Goal: Task Accomplishment & Management: Manage account settings

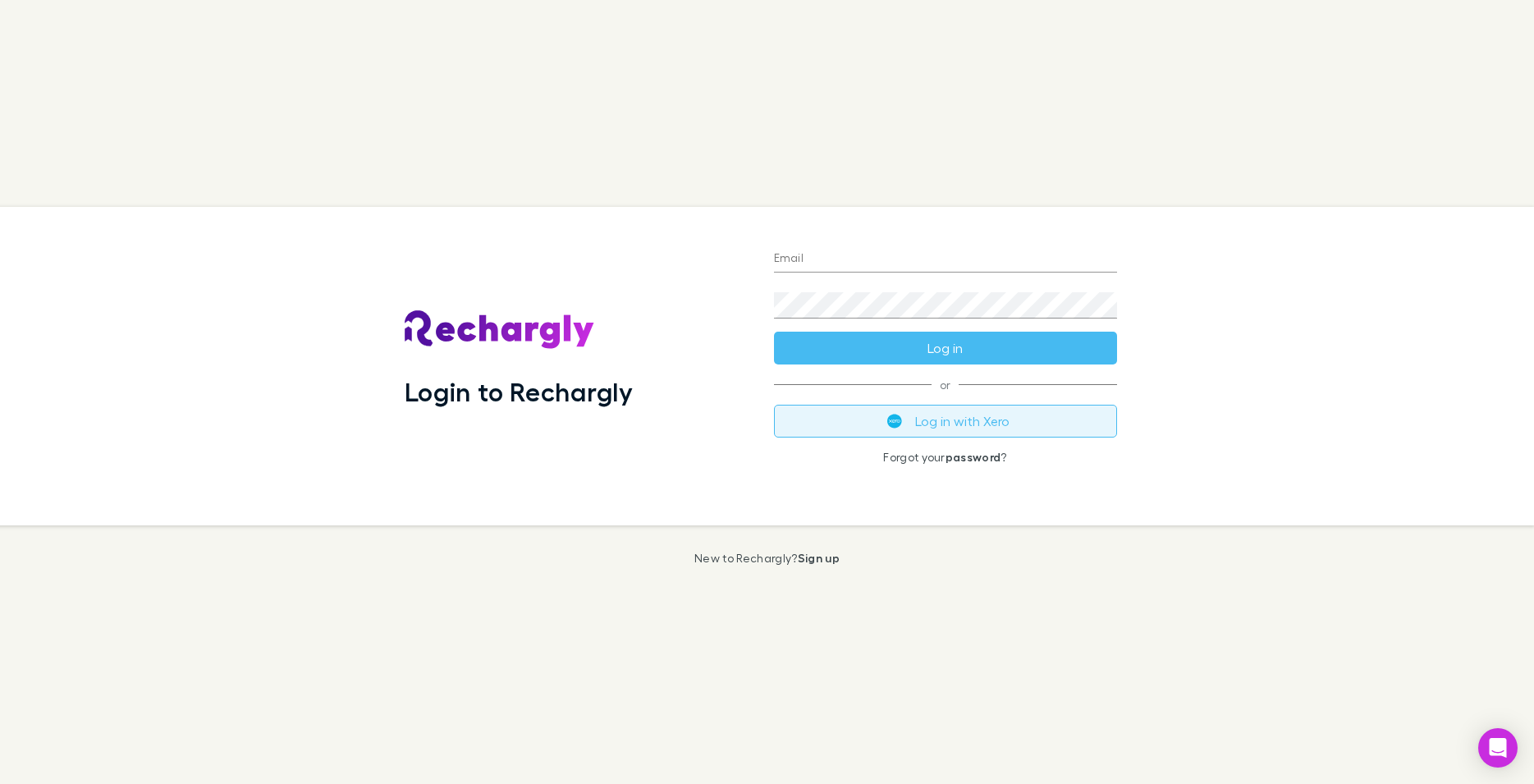
click at [980, 413] on button "Log in with Xero" at bounding box center [945, 421] width 343 height 33
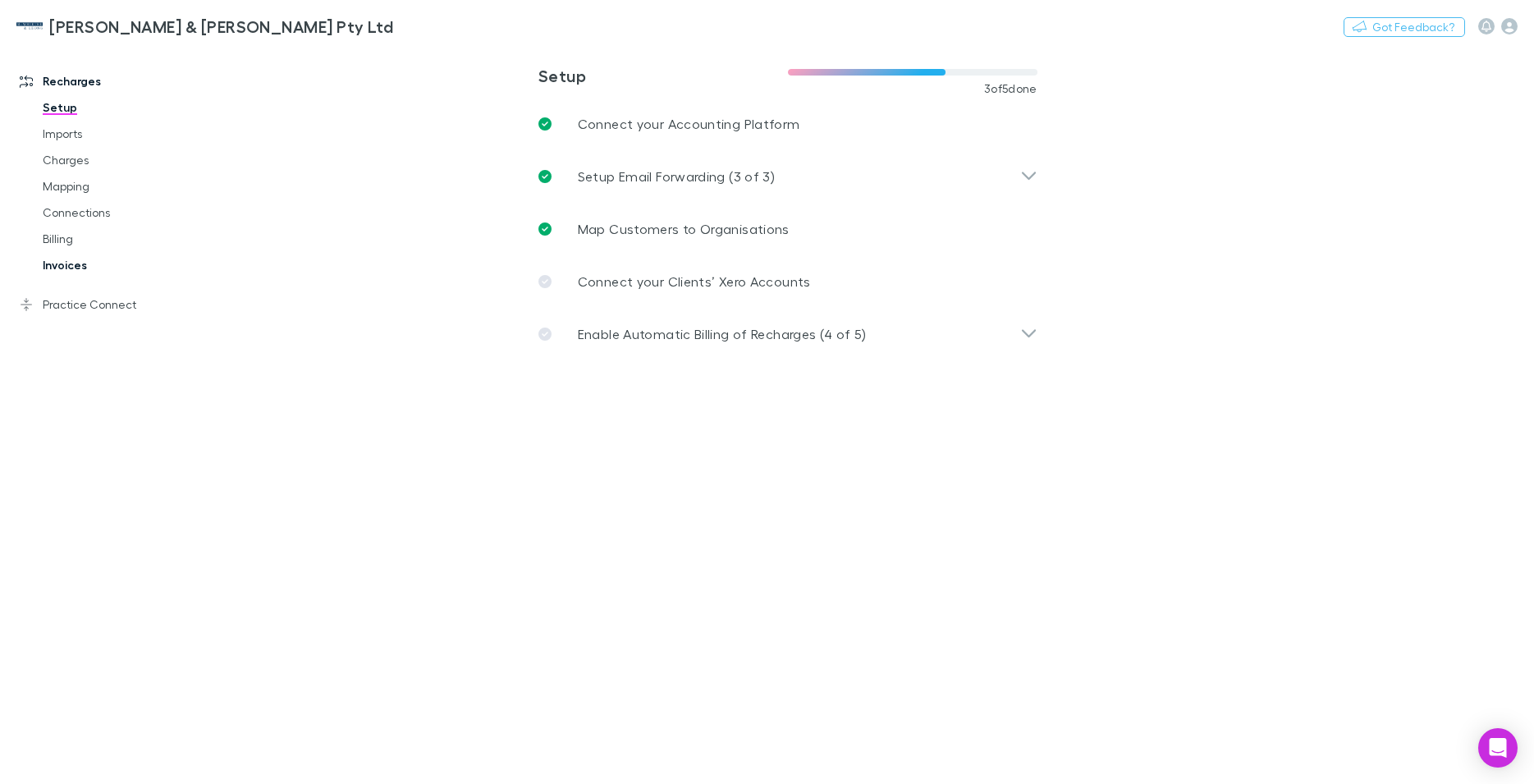
click at [70, 262] on link "Invoices" at bounding box center [125, 265] width 197 height 26
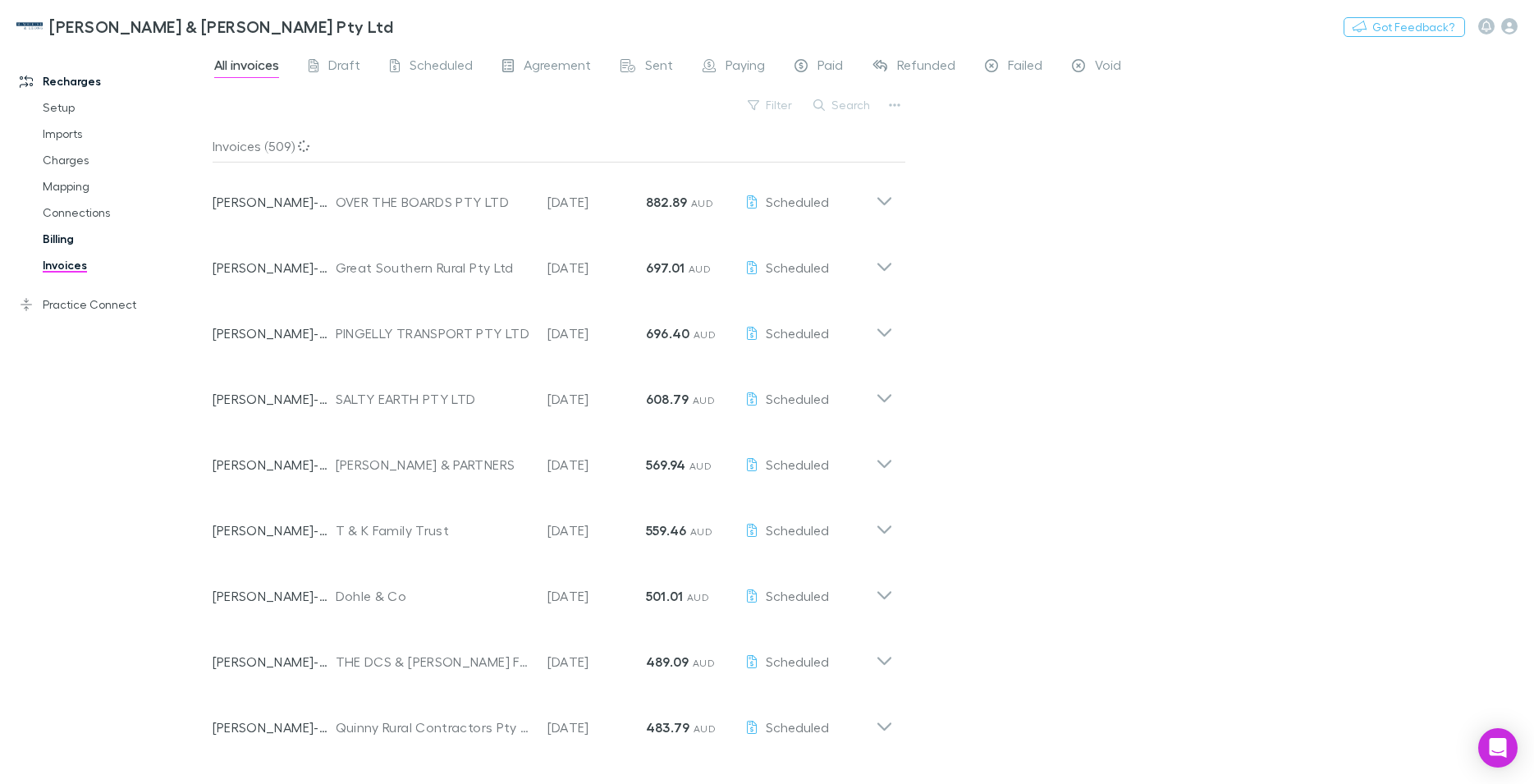
click at [57, 233] on link "Billing" at bounding box center [125, 239] width 197 height 26
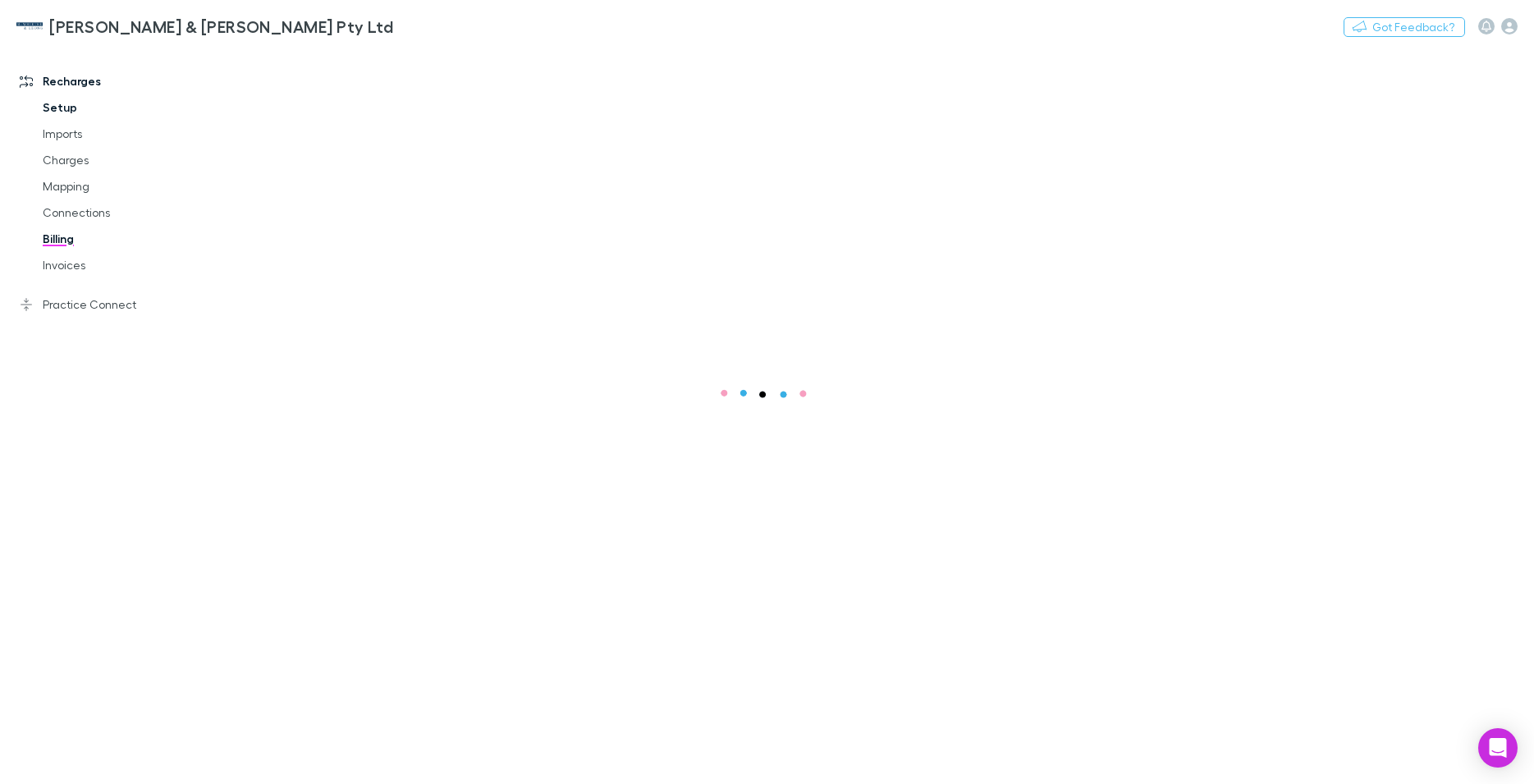
click at [61, 108] on link "Setup" at bounding box center [125, 108] width 197 height 26
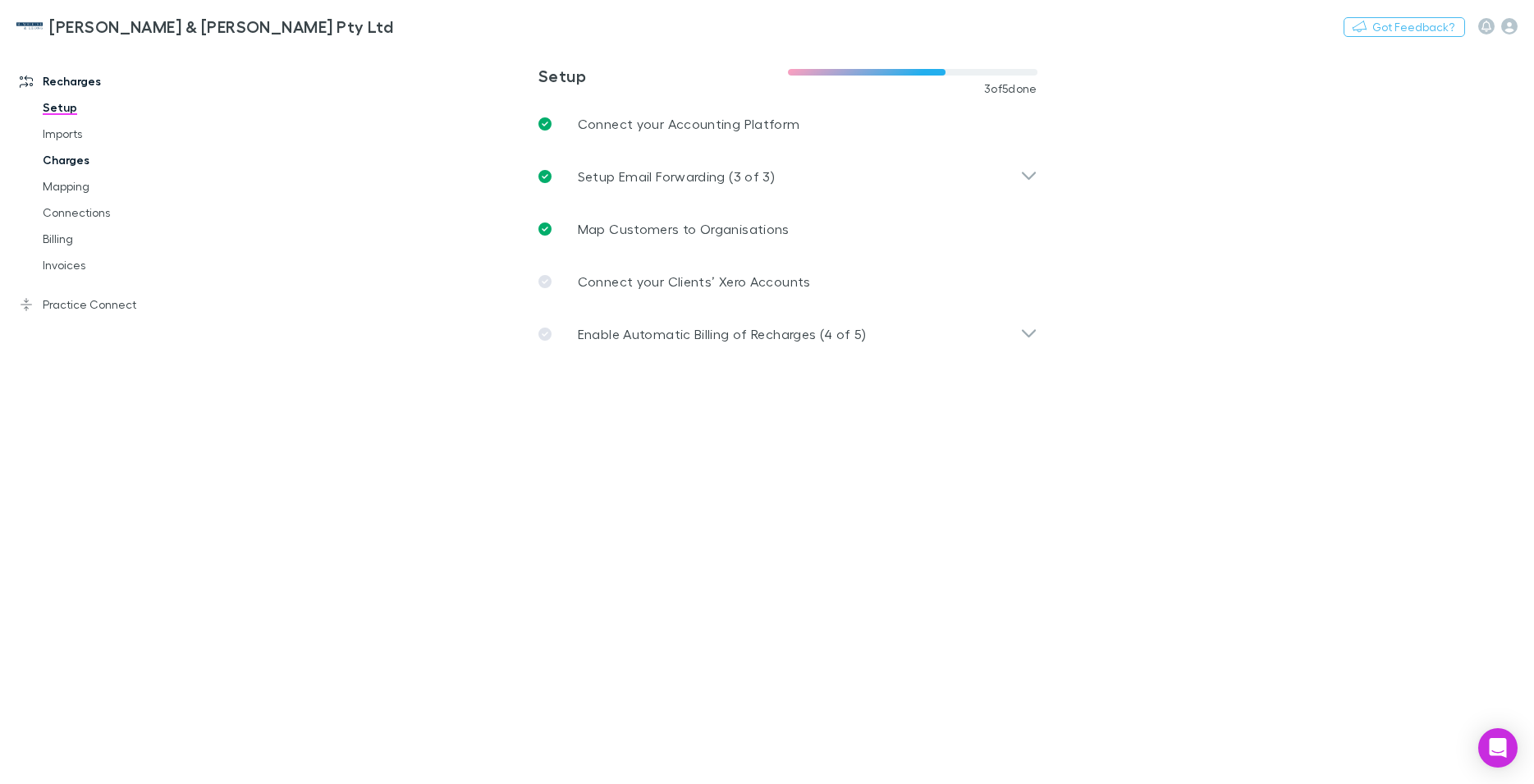
click at [62, 157] on link "Charges" at bounding box center [125, 160] width 197 height 26
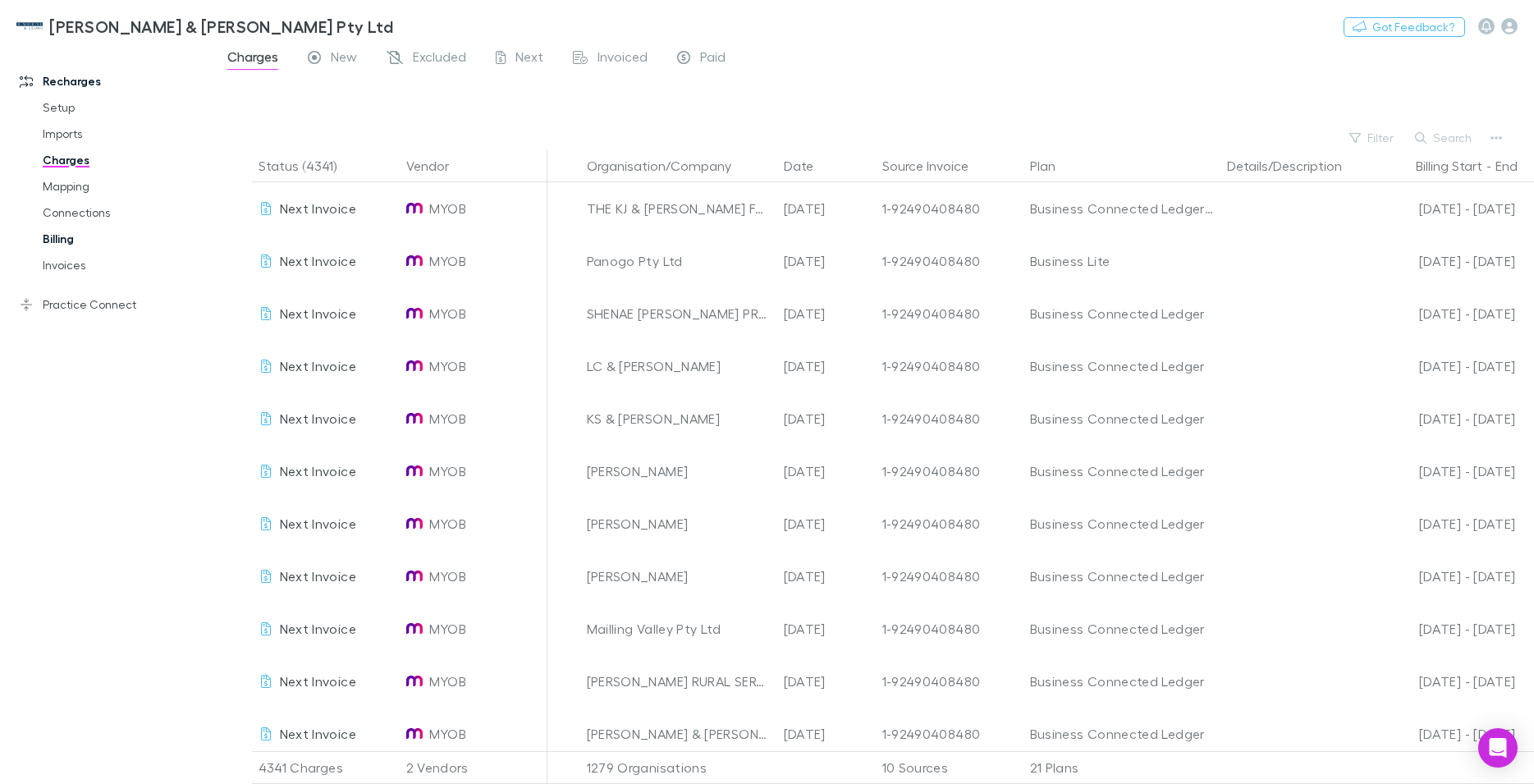
click at [53, 239] on link "Billing" at bounding box center [125, 239] width 197 height 26
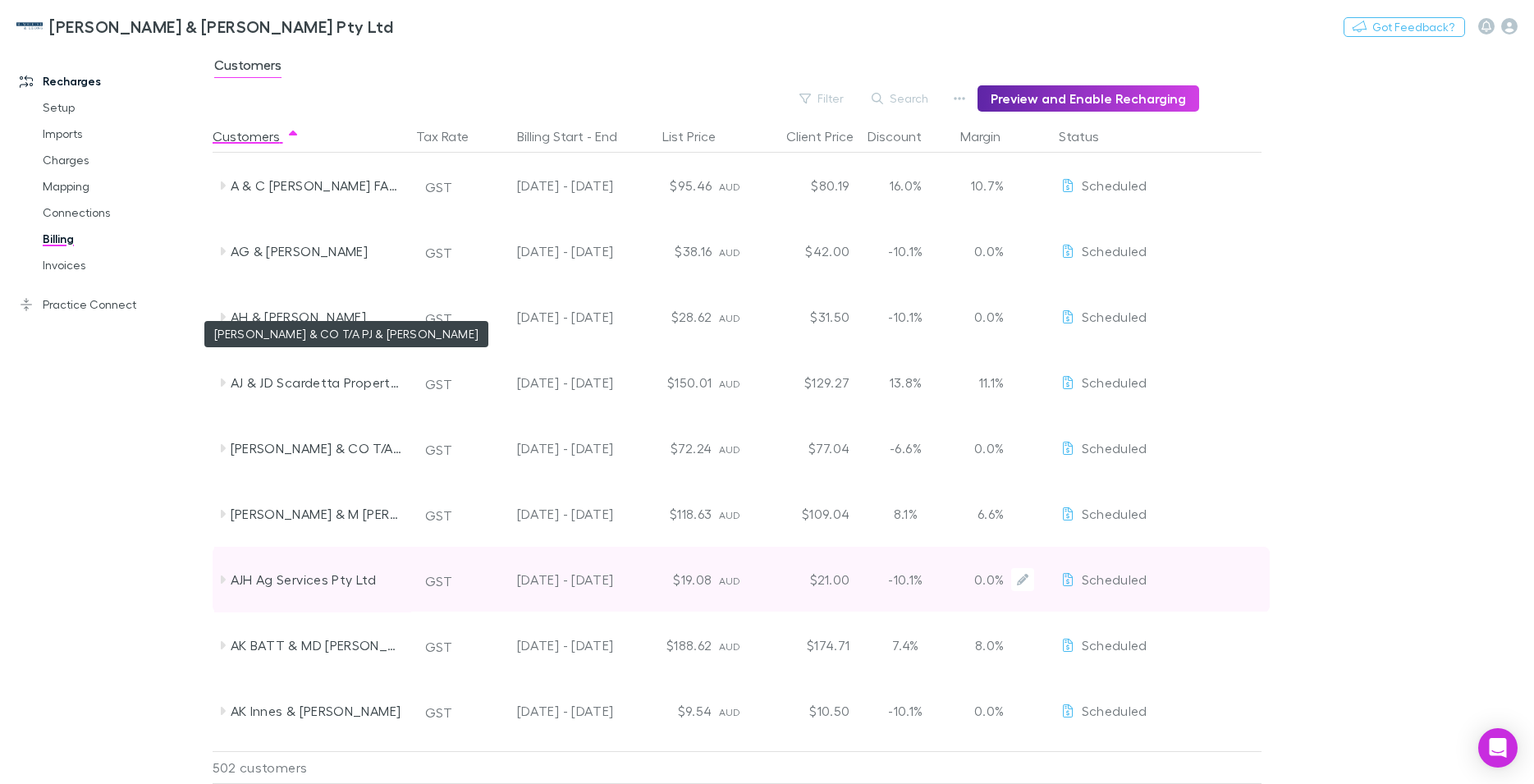
scroll to position [251, 0]
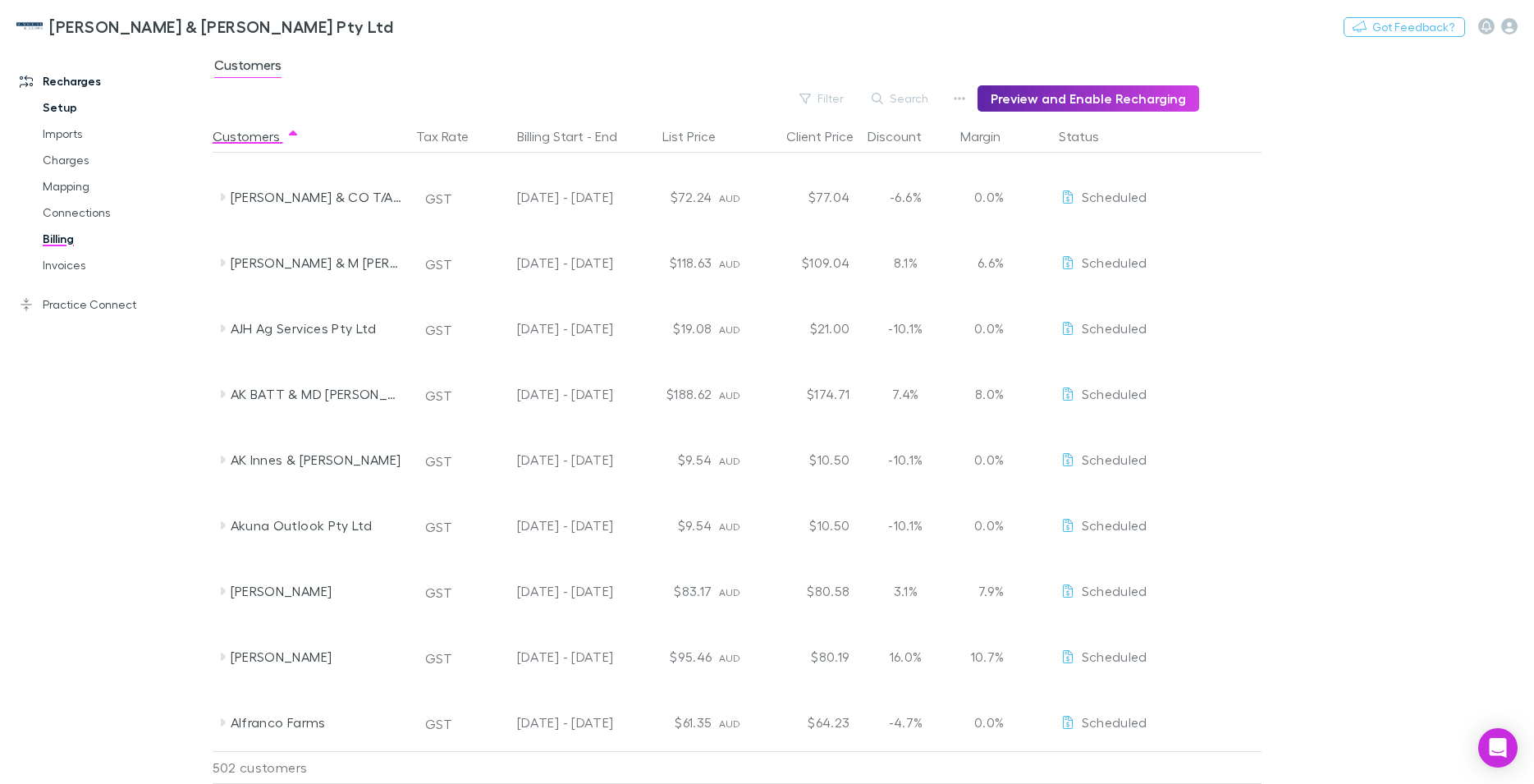
click at [44, 104] on link "Setup" at bounding box center [125, 108] width 197 height 26
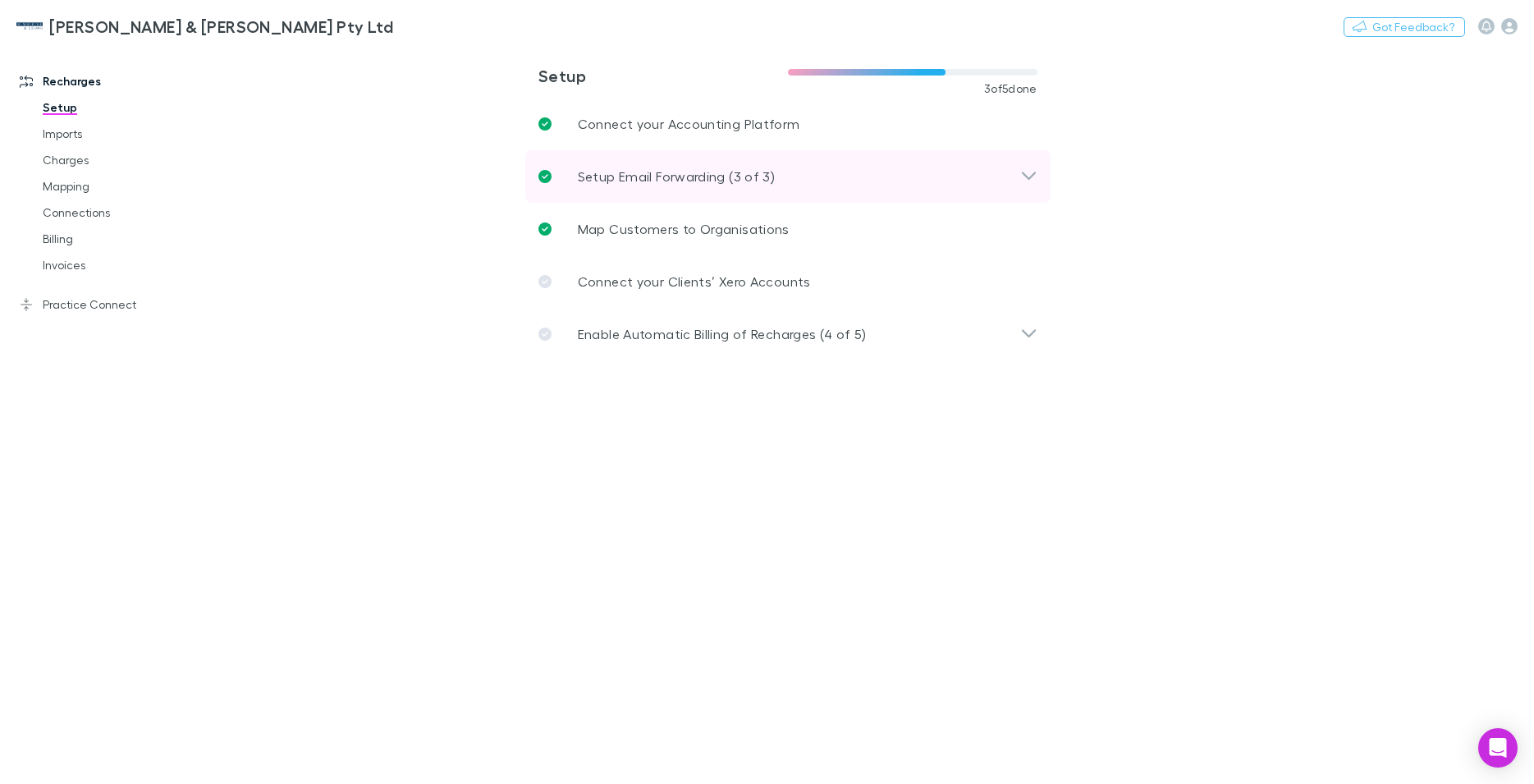
click at [1032, 180] on icon at bounding box center [1028, 177] width 17 height 20
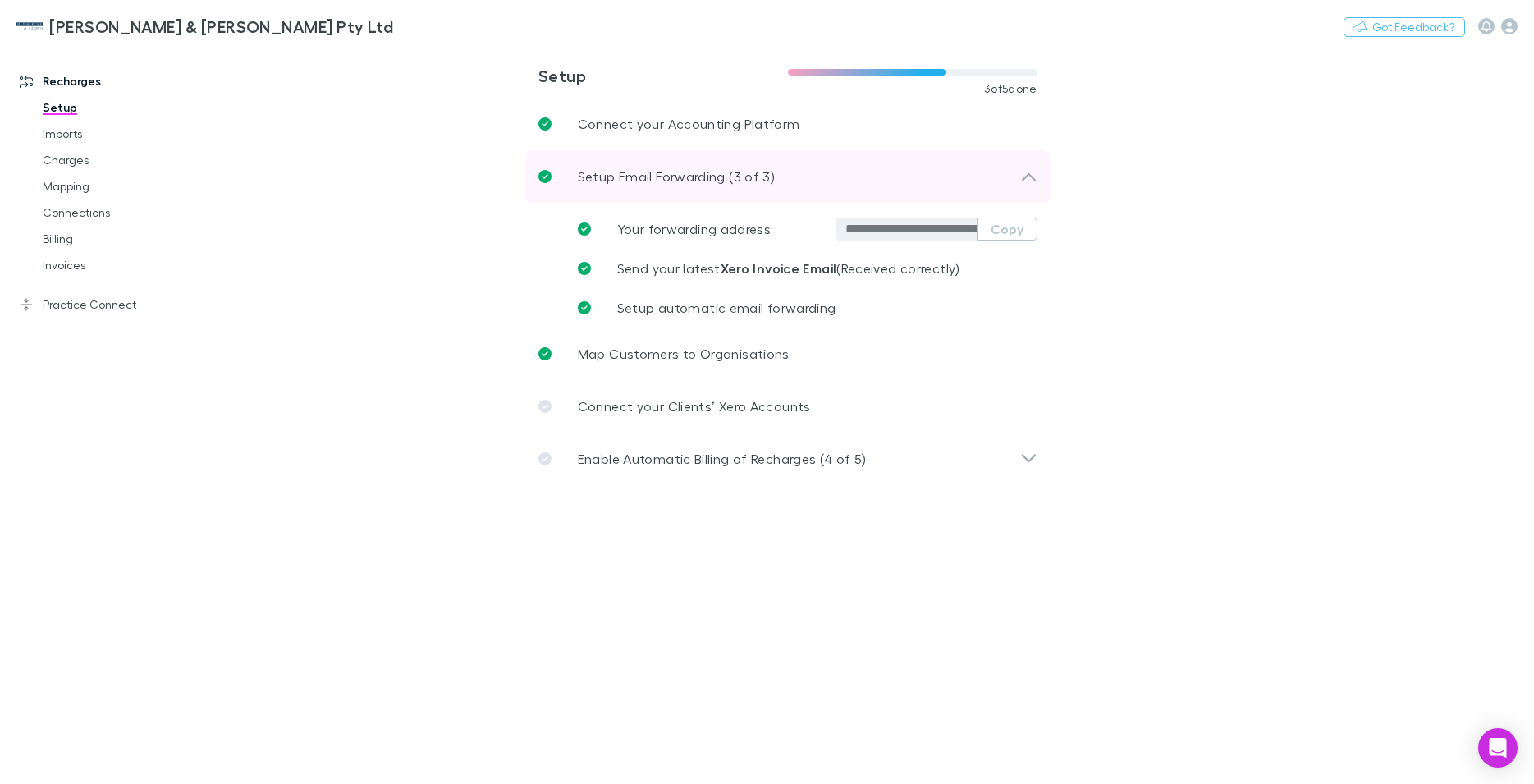
click at [1032, 180] on icon at bounding box center [1028, 177] width 17 height 20
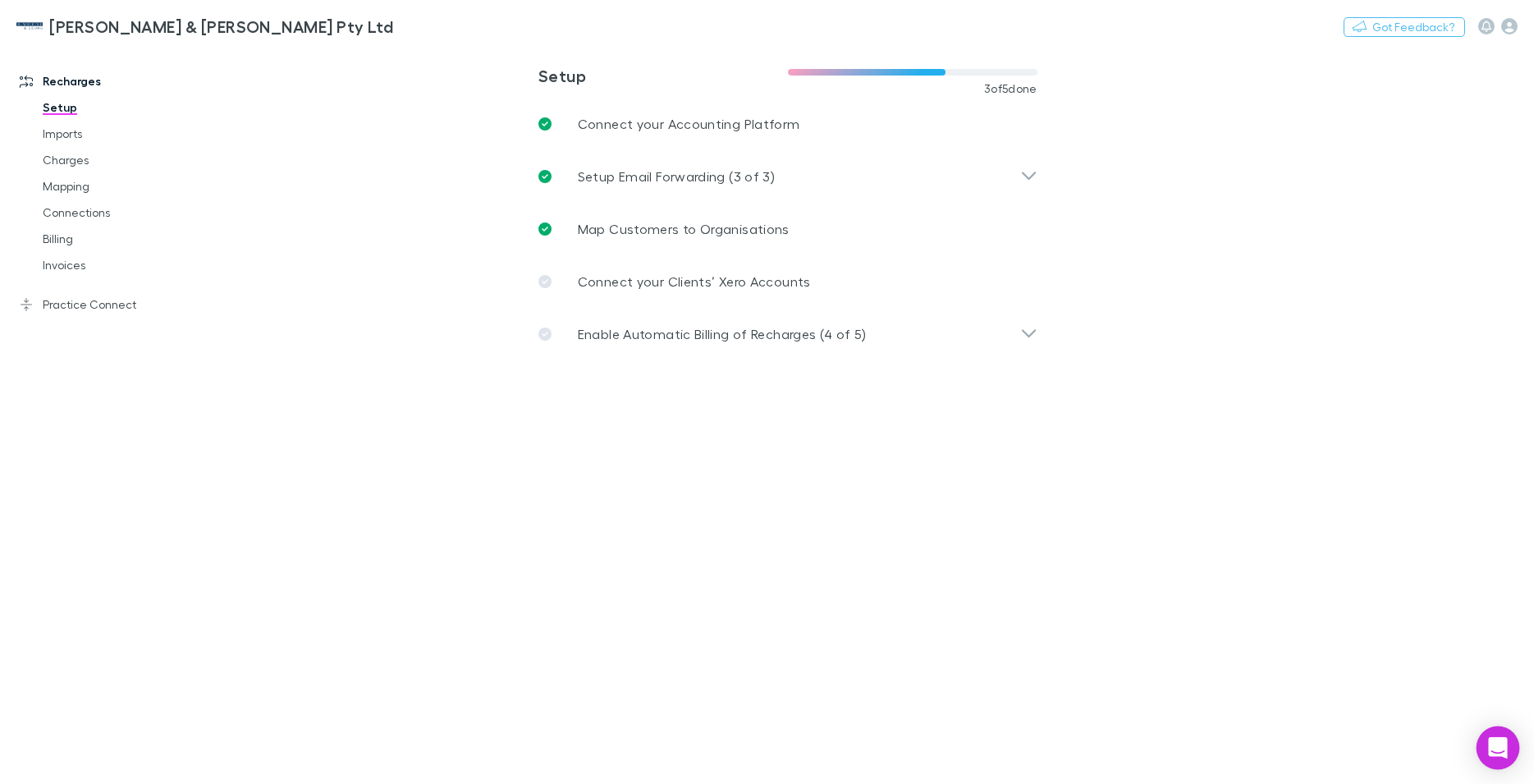
click at [1499, 747] on icon "Open Intercom Messenger" at bounding box center [1497, 748] width 19 height 21
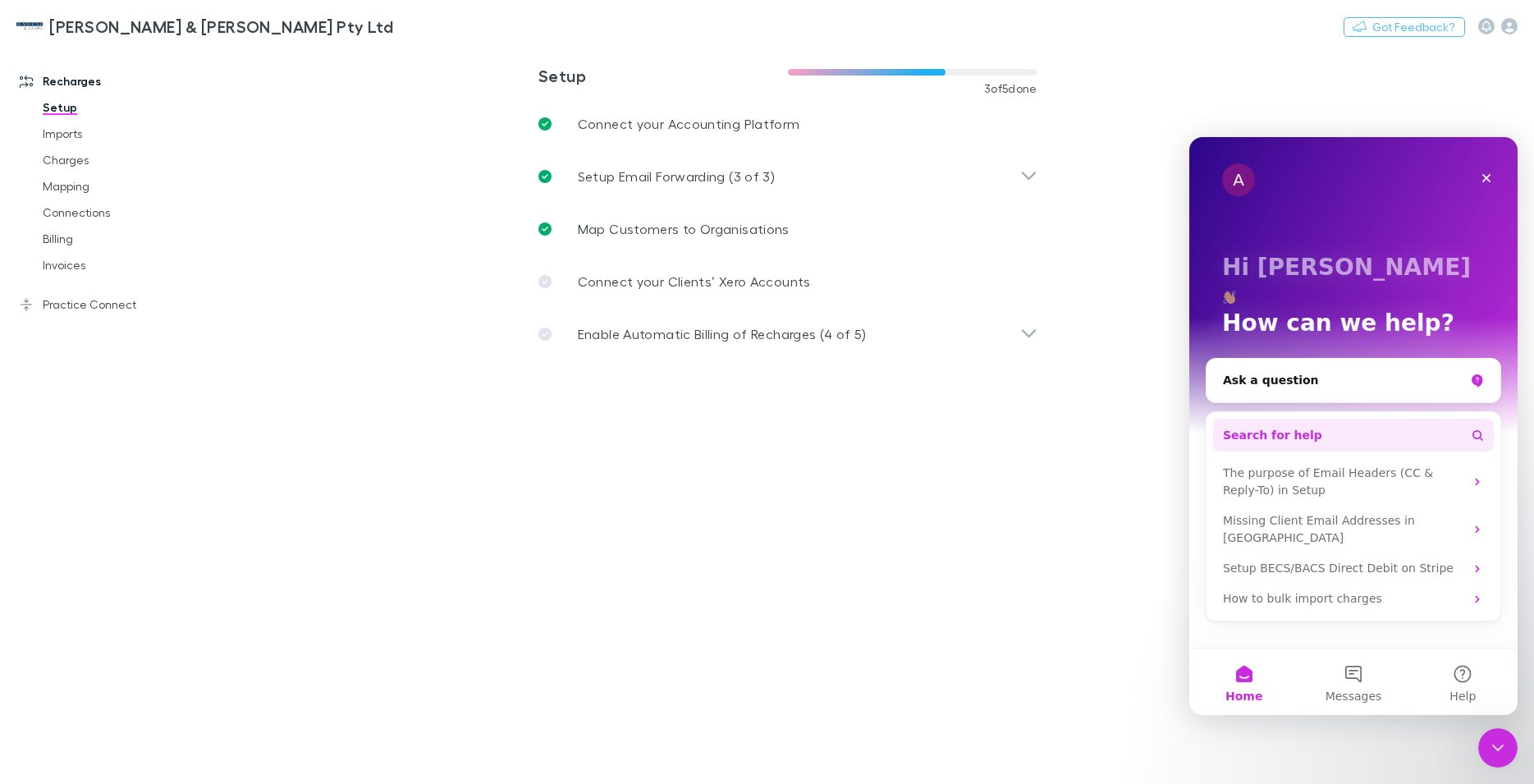
click at [1320, 418] on button "Search for help" at bounding box center [1353, 435] width 280 height 33
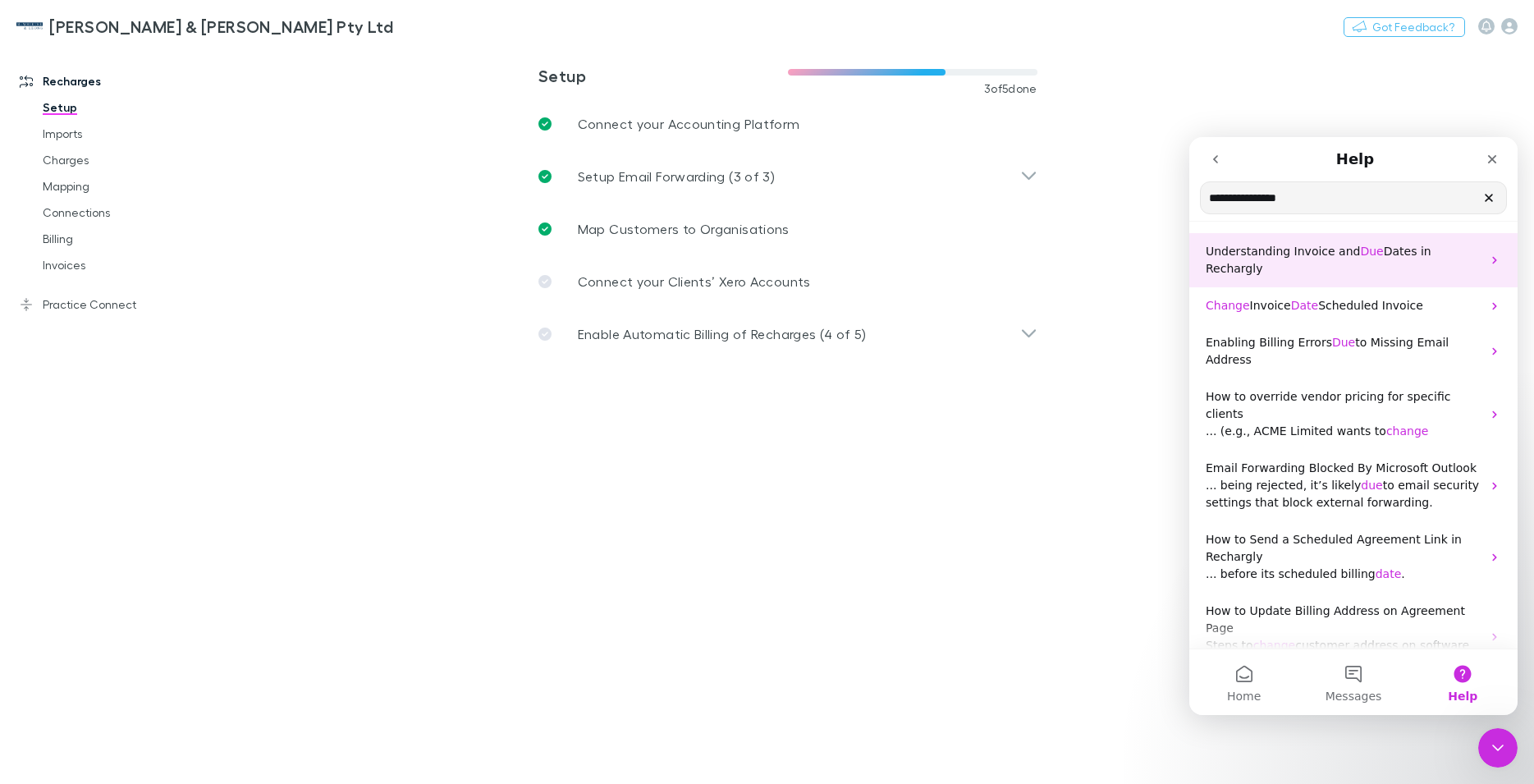
type input "**********"
click at [1401, 251] on span "Dates in Rechargly" at bounding box center [1319, 260] width 226 height 30
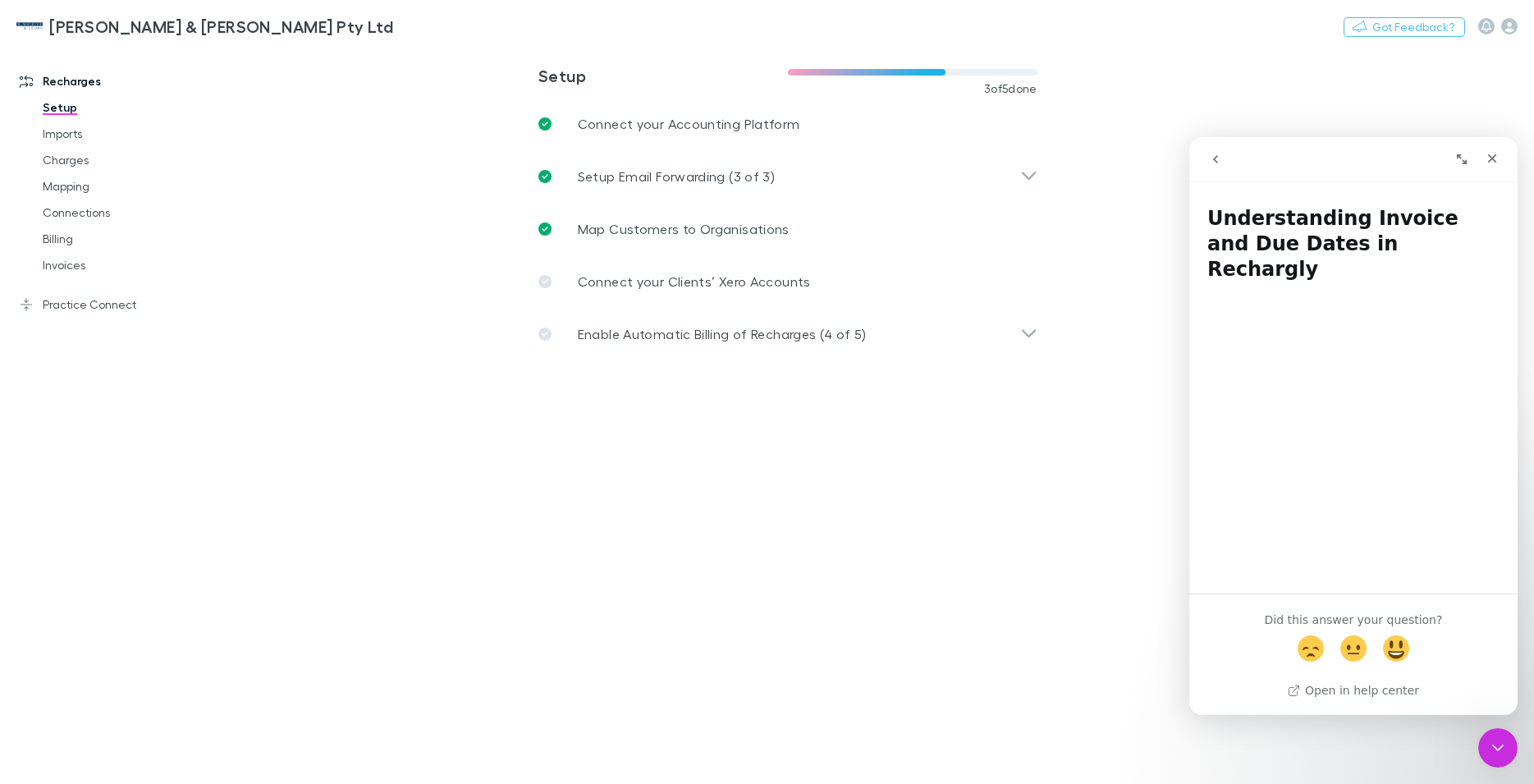
click at [1212, 158] on icon "go back" at bounding box center [1216, 159] width 13 height 13
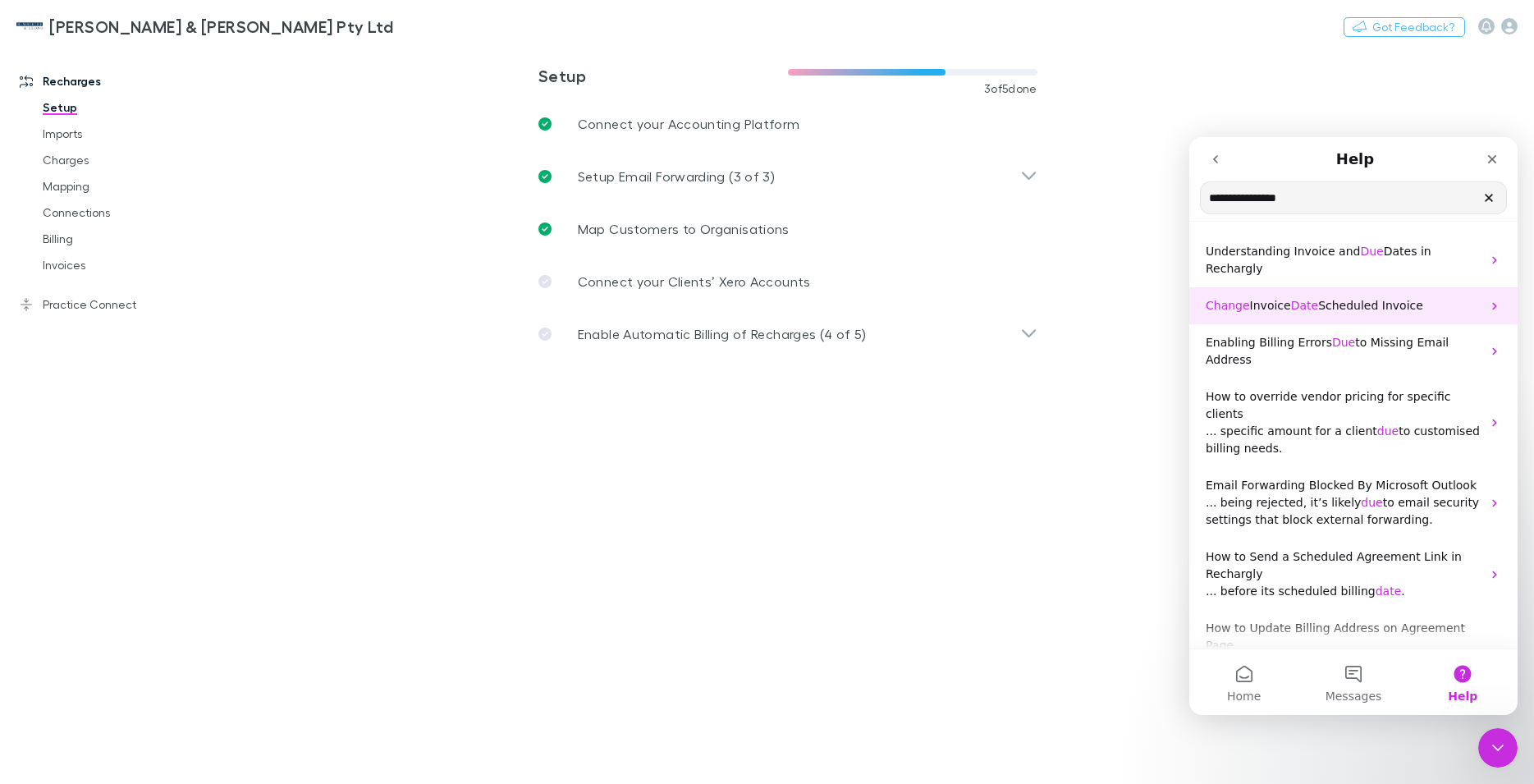
click at [1369, 298] on span "Scheduled Invoice" at bounding box center [1370, 305] width 105 height 13
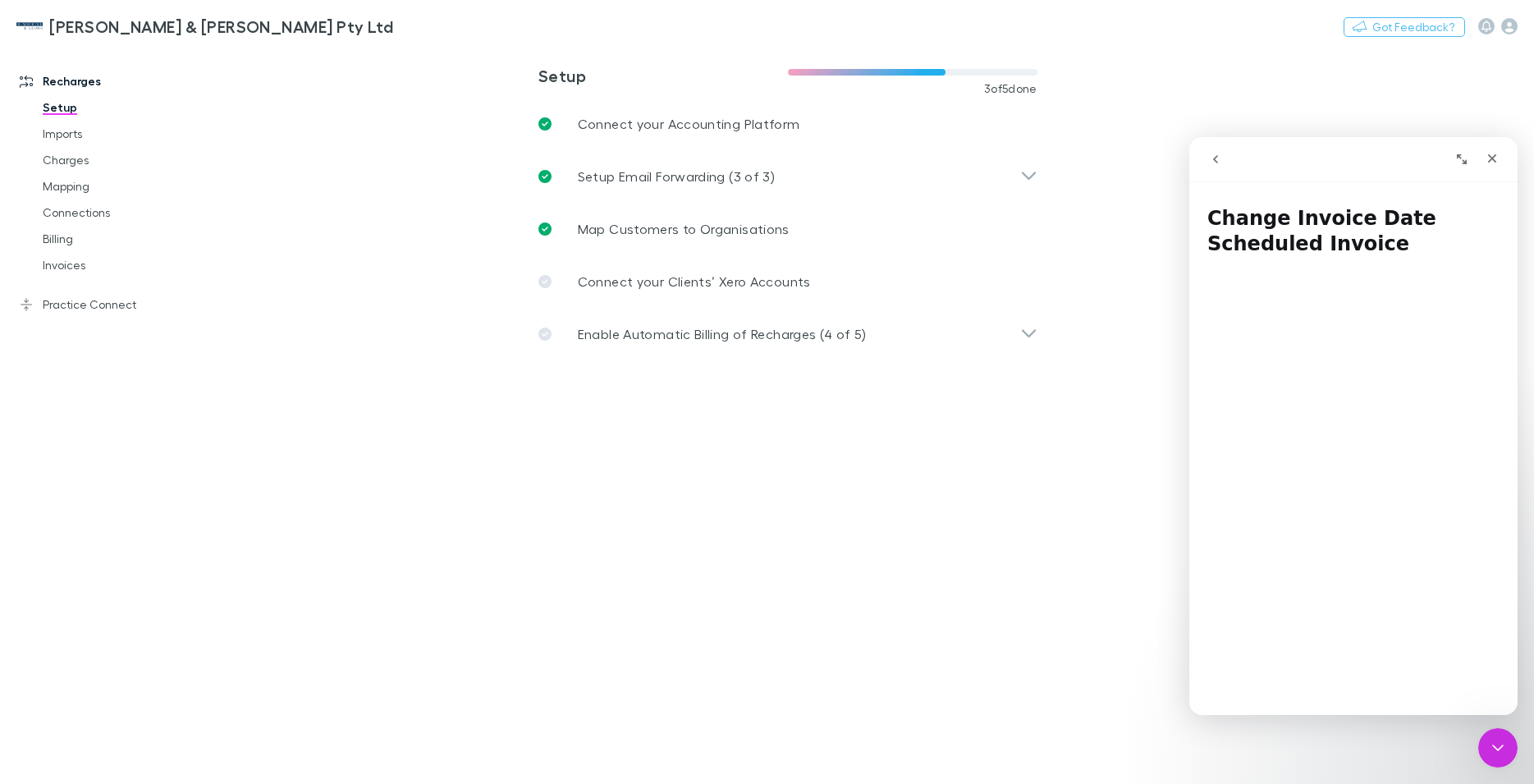
click at [1218, 159] on icon "go back" at bounding box center [1216, 159] width 13 height 13
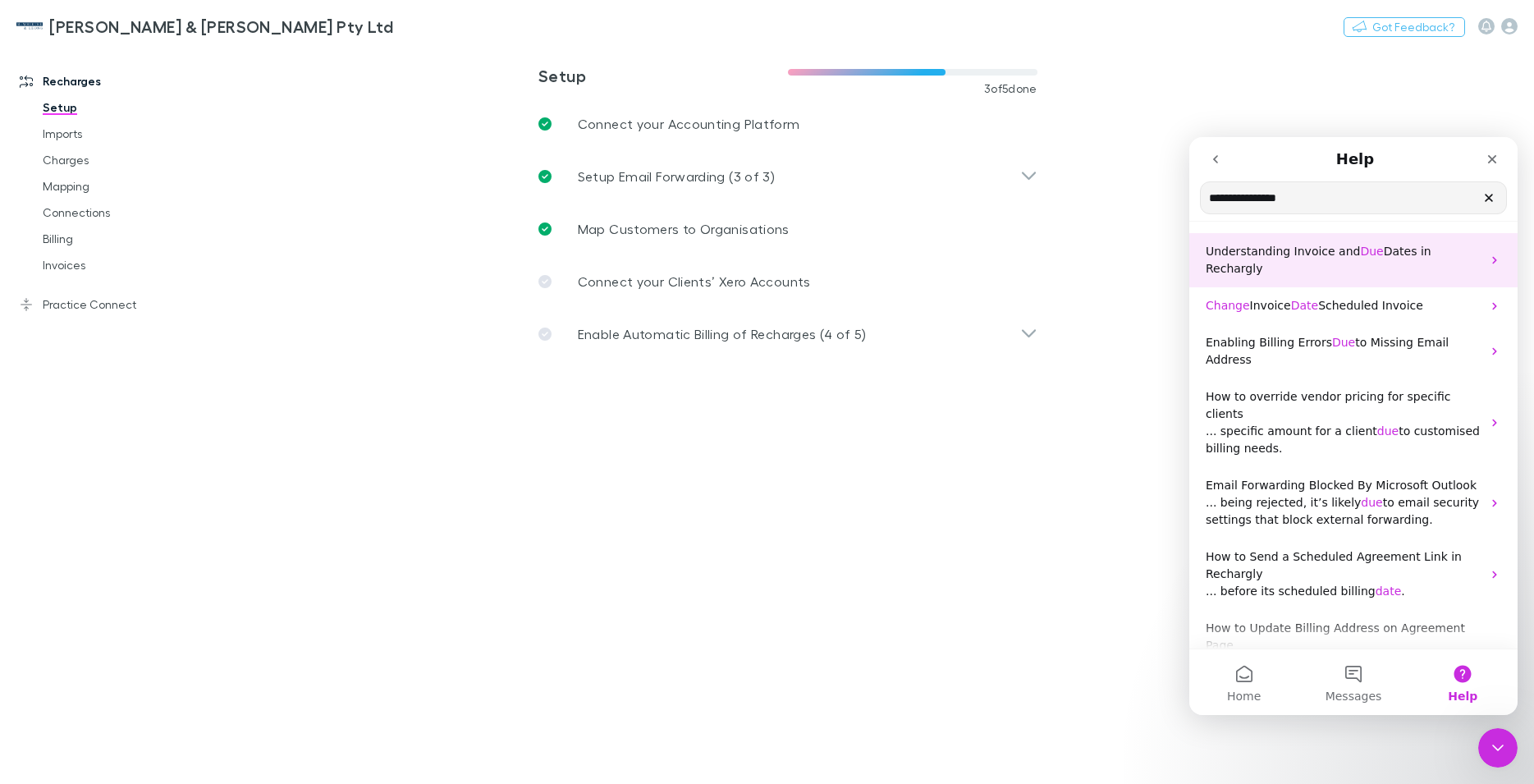
click at [1492, 257] on icon "Intercom messenger" at bounding box center [1494, 261] width 4 height 7
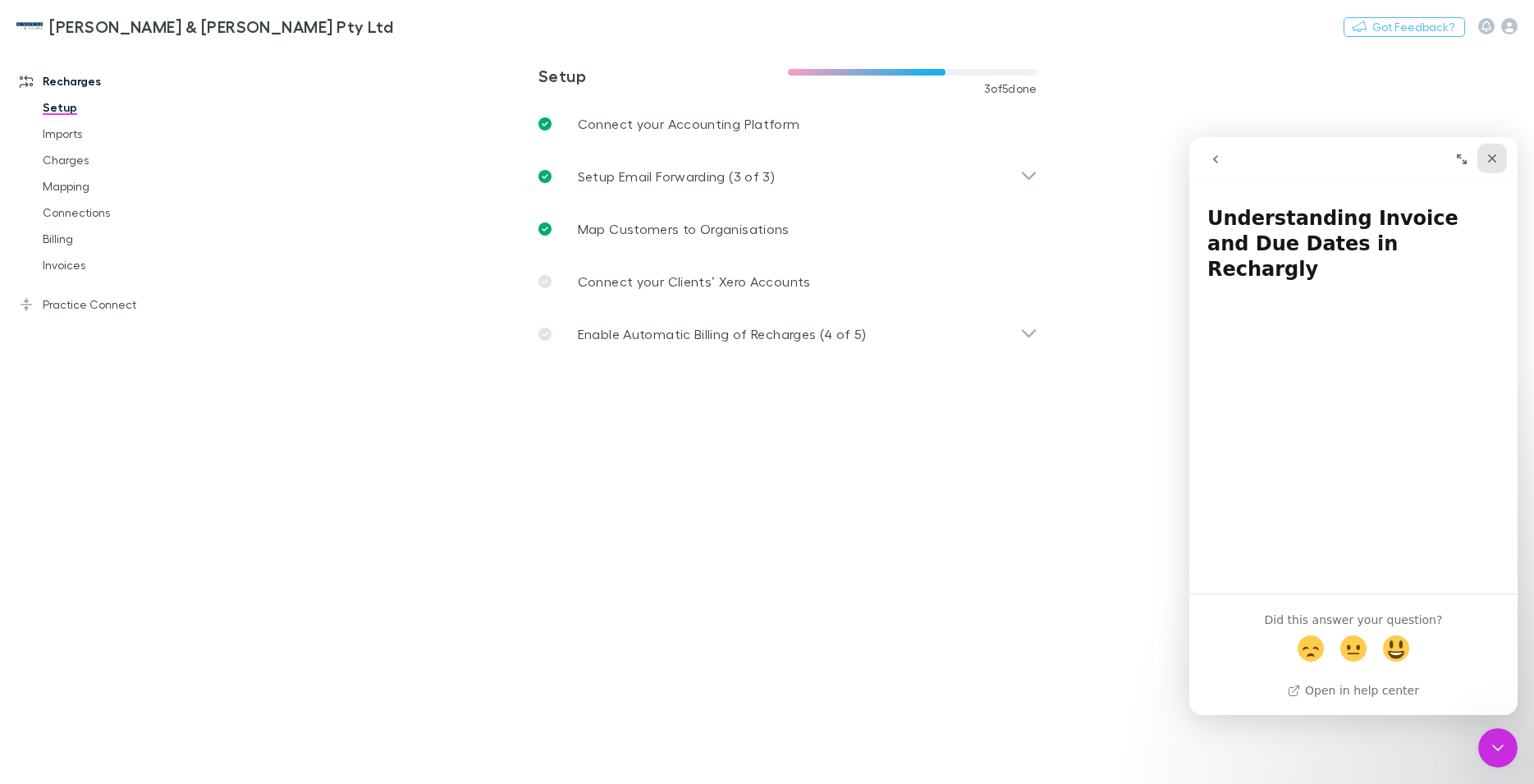
click at [1490, 154] on icon "Close" at bounding box center [1492, 159] width 13 height 13
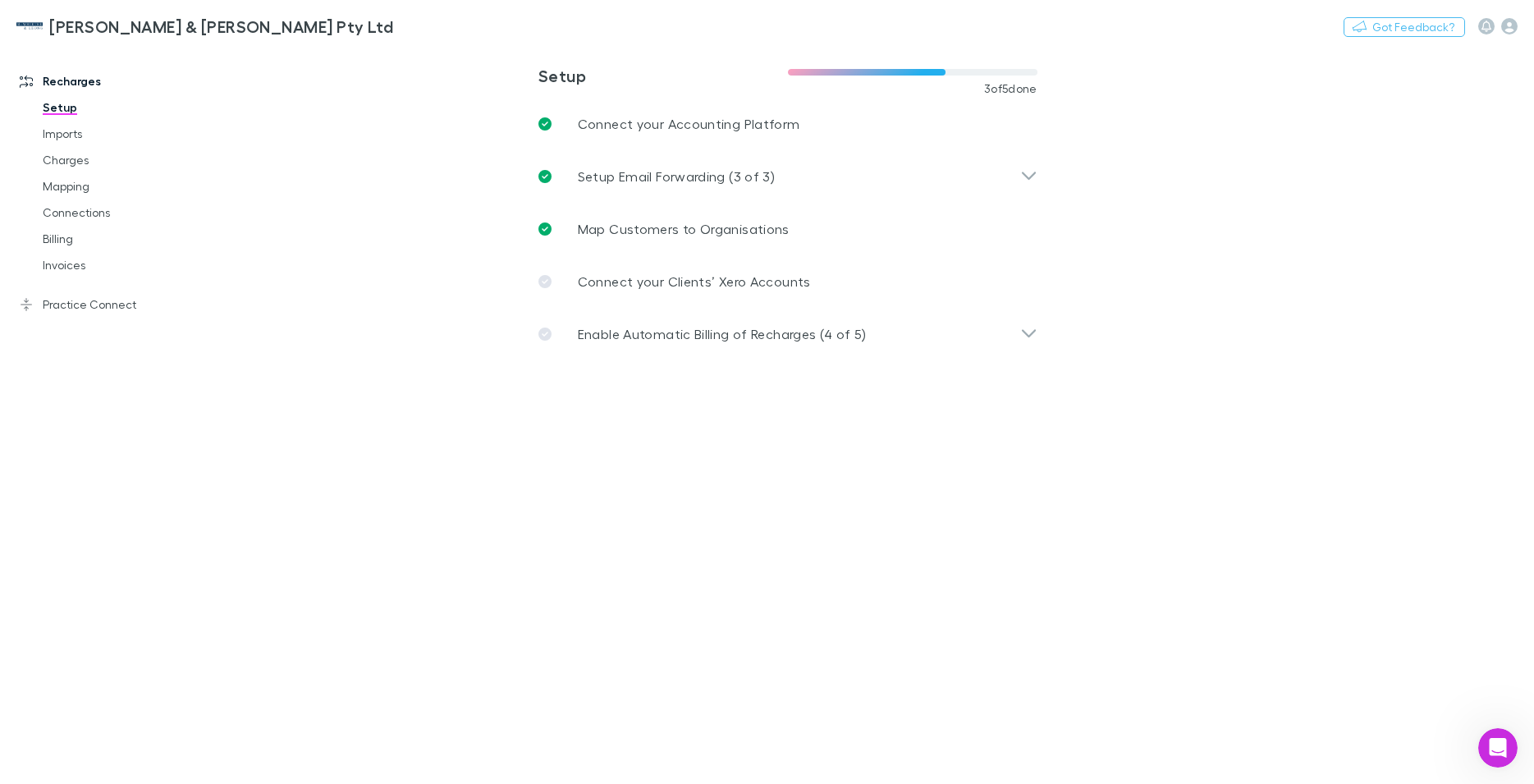
click at [1499, 33] on div at bounding box center [1498, 26] width 39 height 16
click at [1514, 27] on icon "button" at bounding box center [1509, 26] width 16 height 16
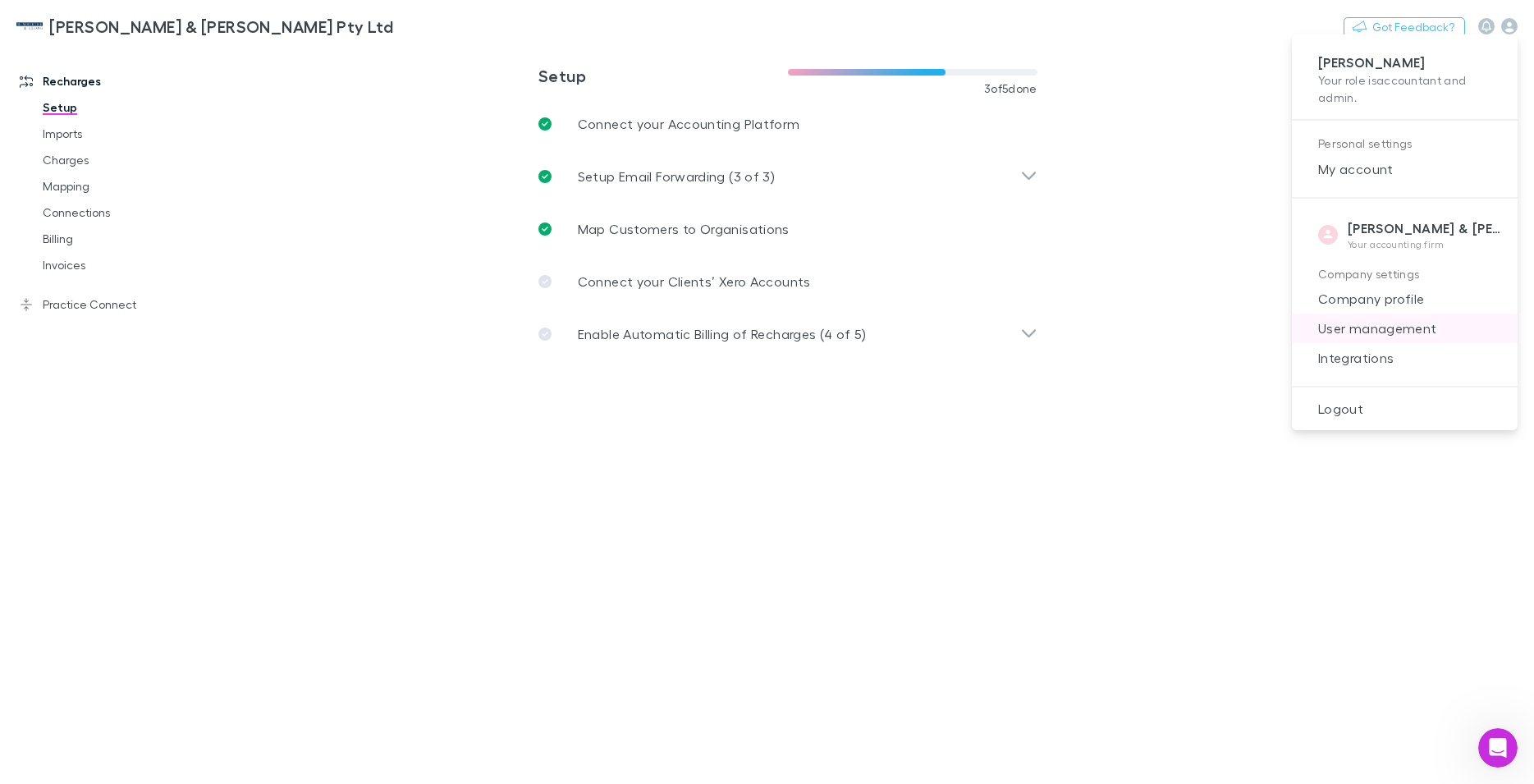
click at [1382, 318] on span "User management" at bounding box center [1405, 328] width 200 height 20
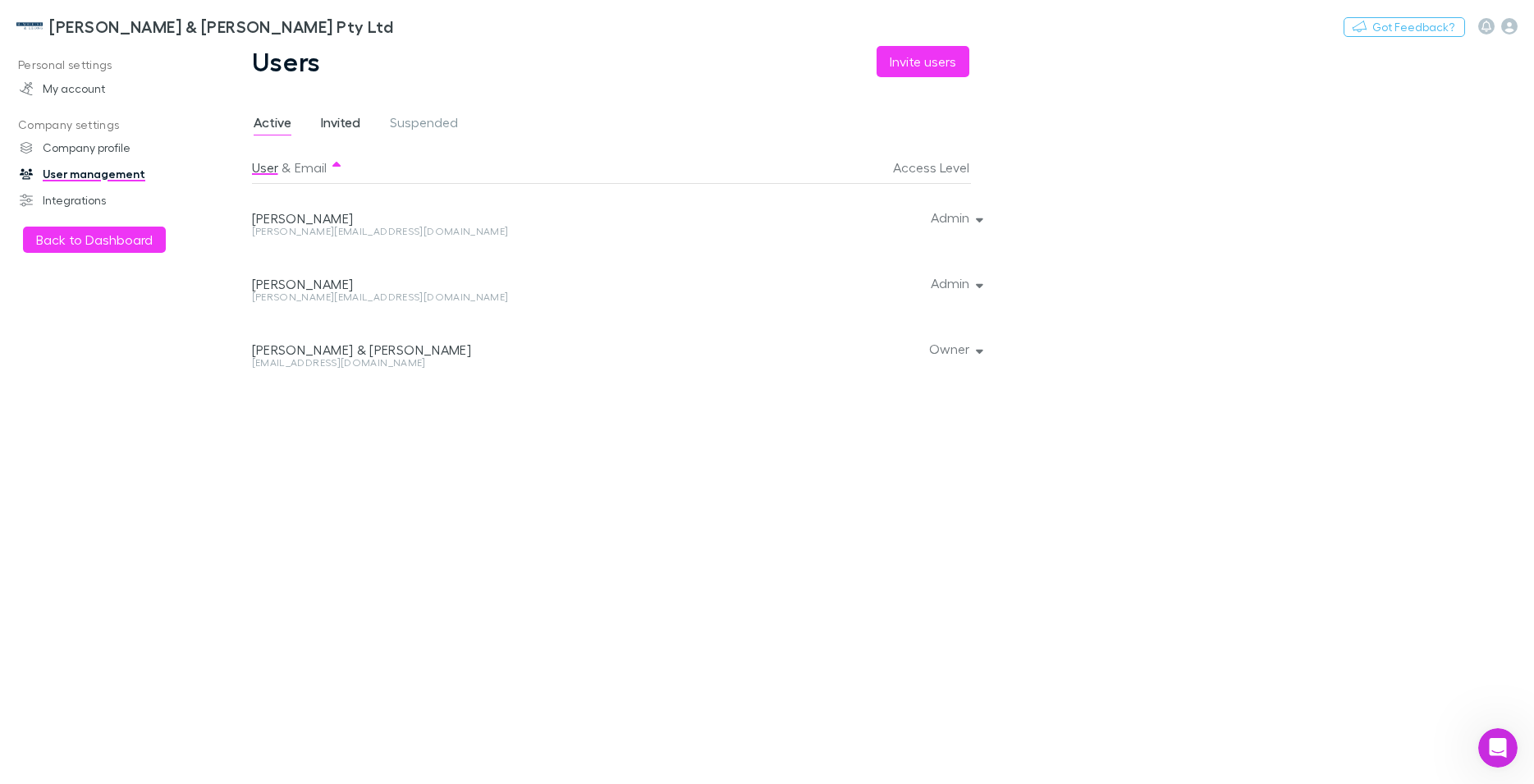
click at [339, 128] on span "Invited" at bounding box center [340, 125] width 39 height 21
click at [982, 287] on icon "button" at bounding box center [979, 283] width 7 height 12
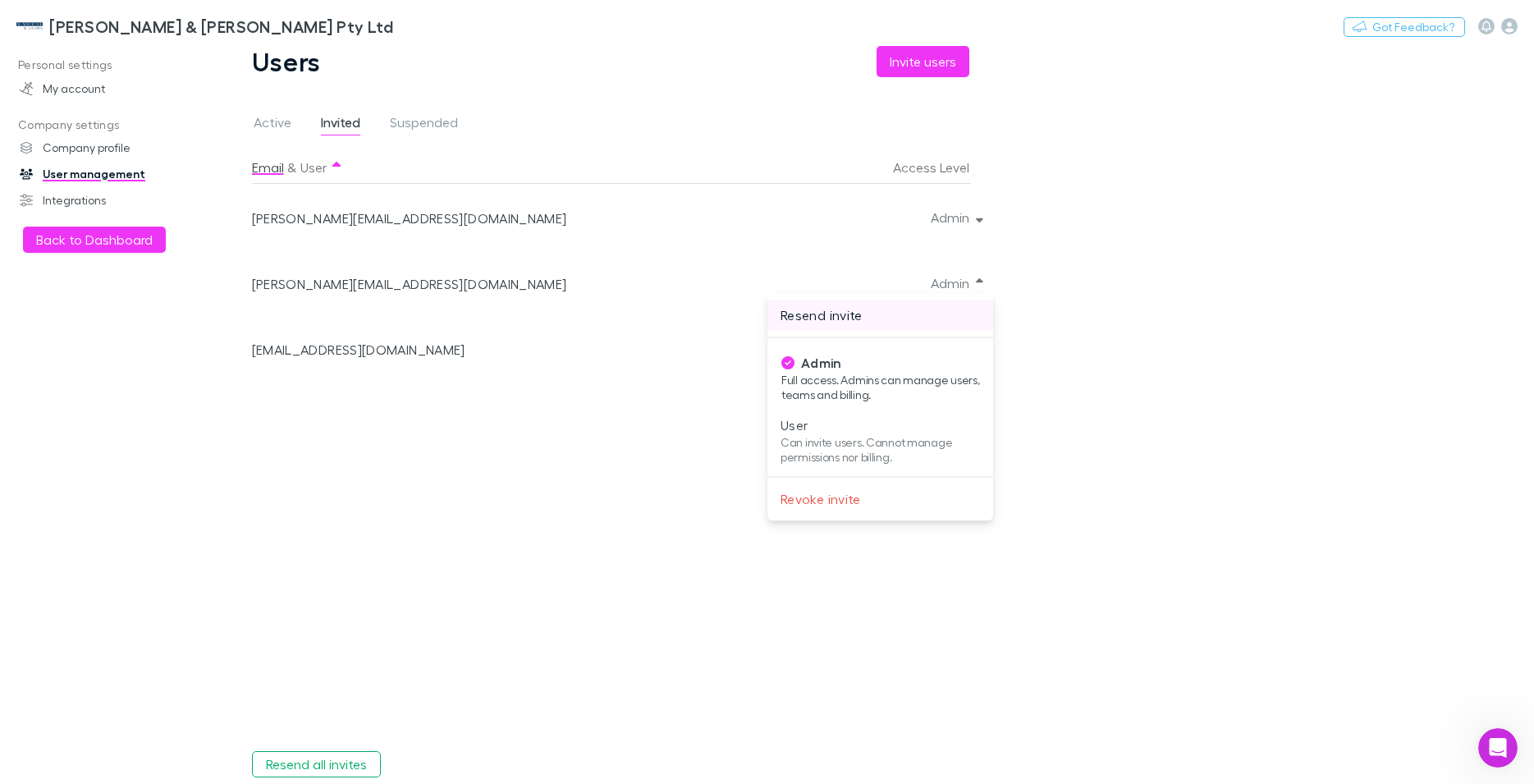
click at [850, 306] on p "Resend invite" at bounding box center [880, 315] width 200 height 20
click at [971, 279] on div at bounding box center [767, 392] width 1534 height 784
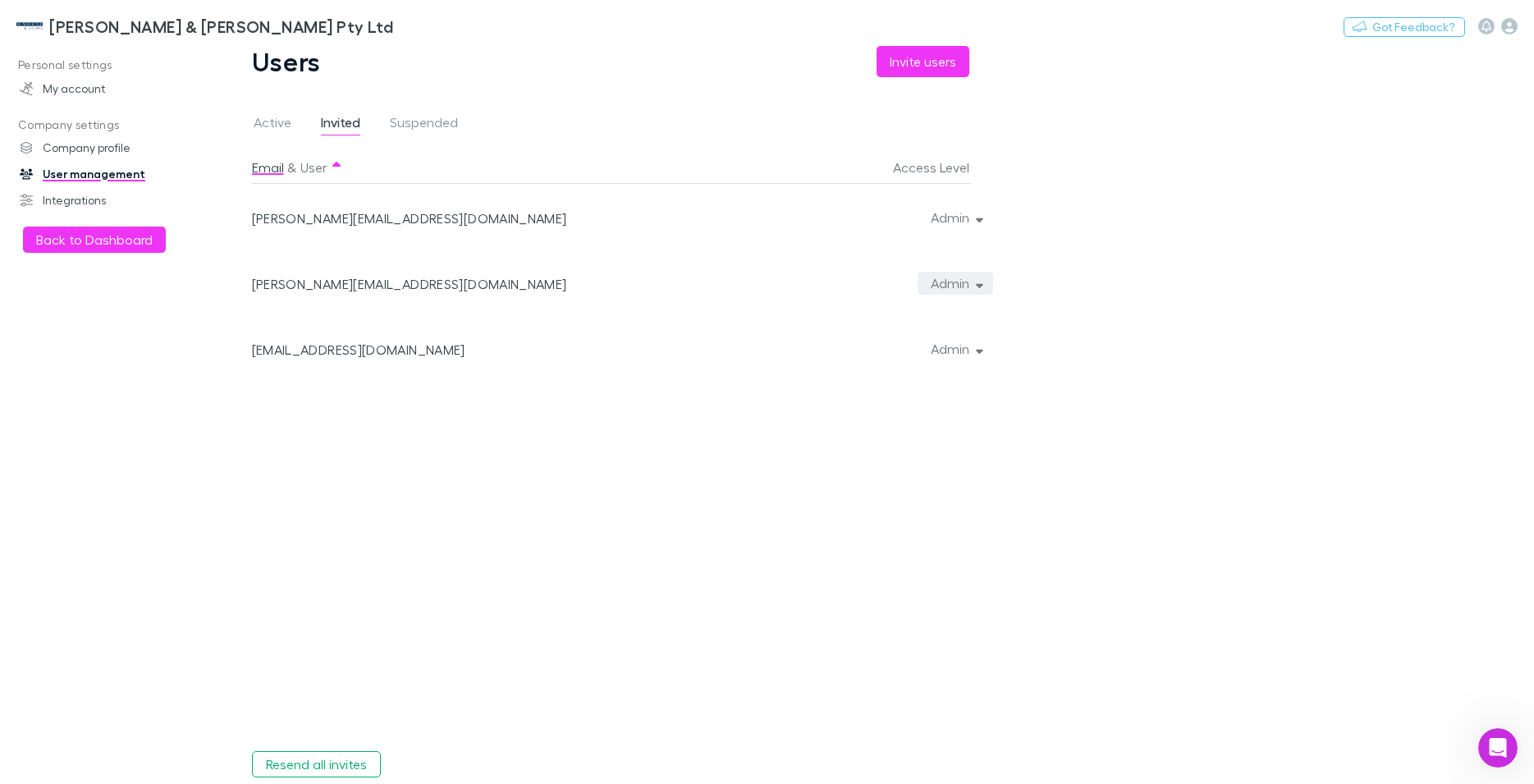
click at [951, 281] on button "Admin" at bounding box center [955, 283] width 76 height 23
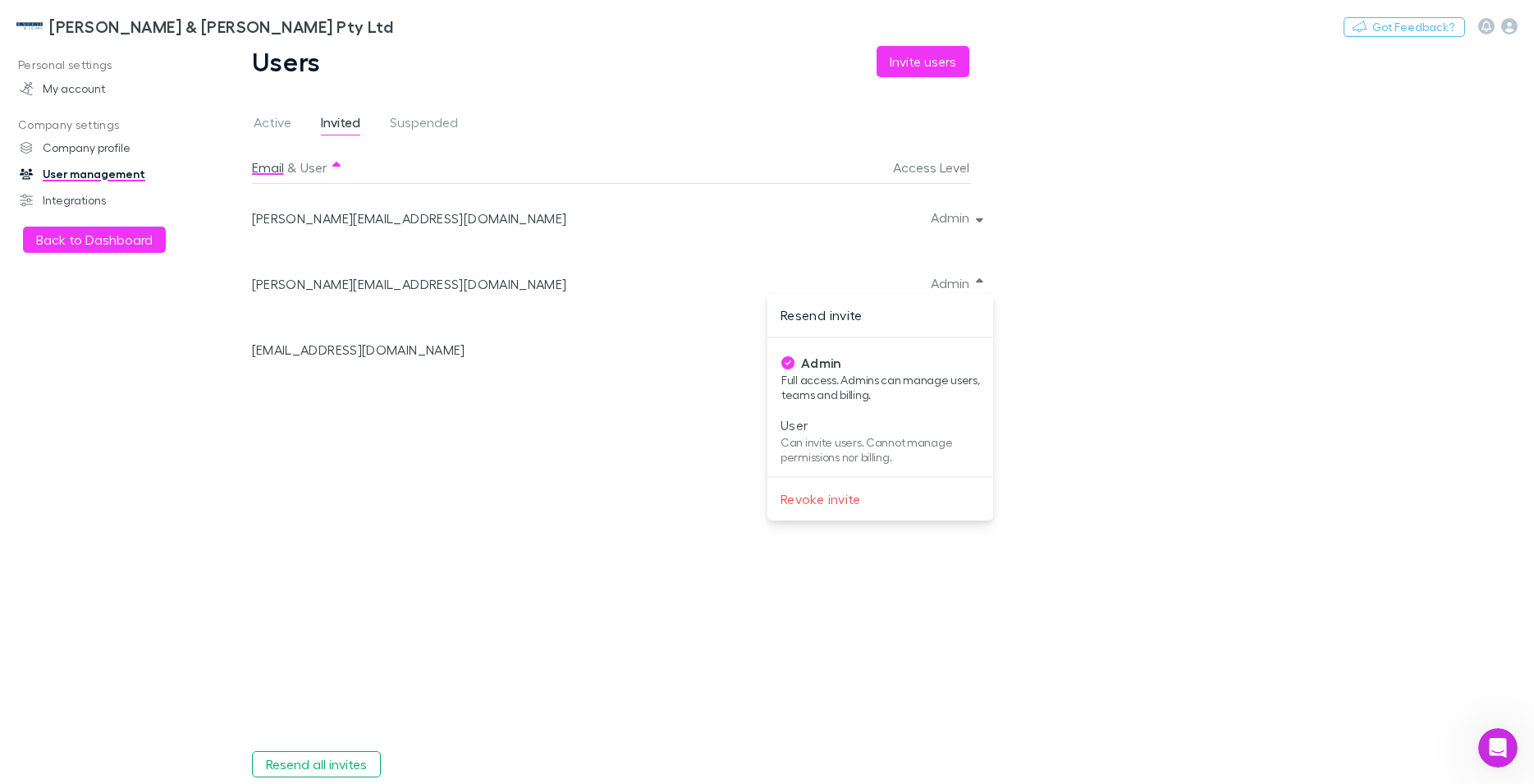
click at [951, 281] on div at bounding box center [767, 392] width 1534 height 784
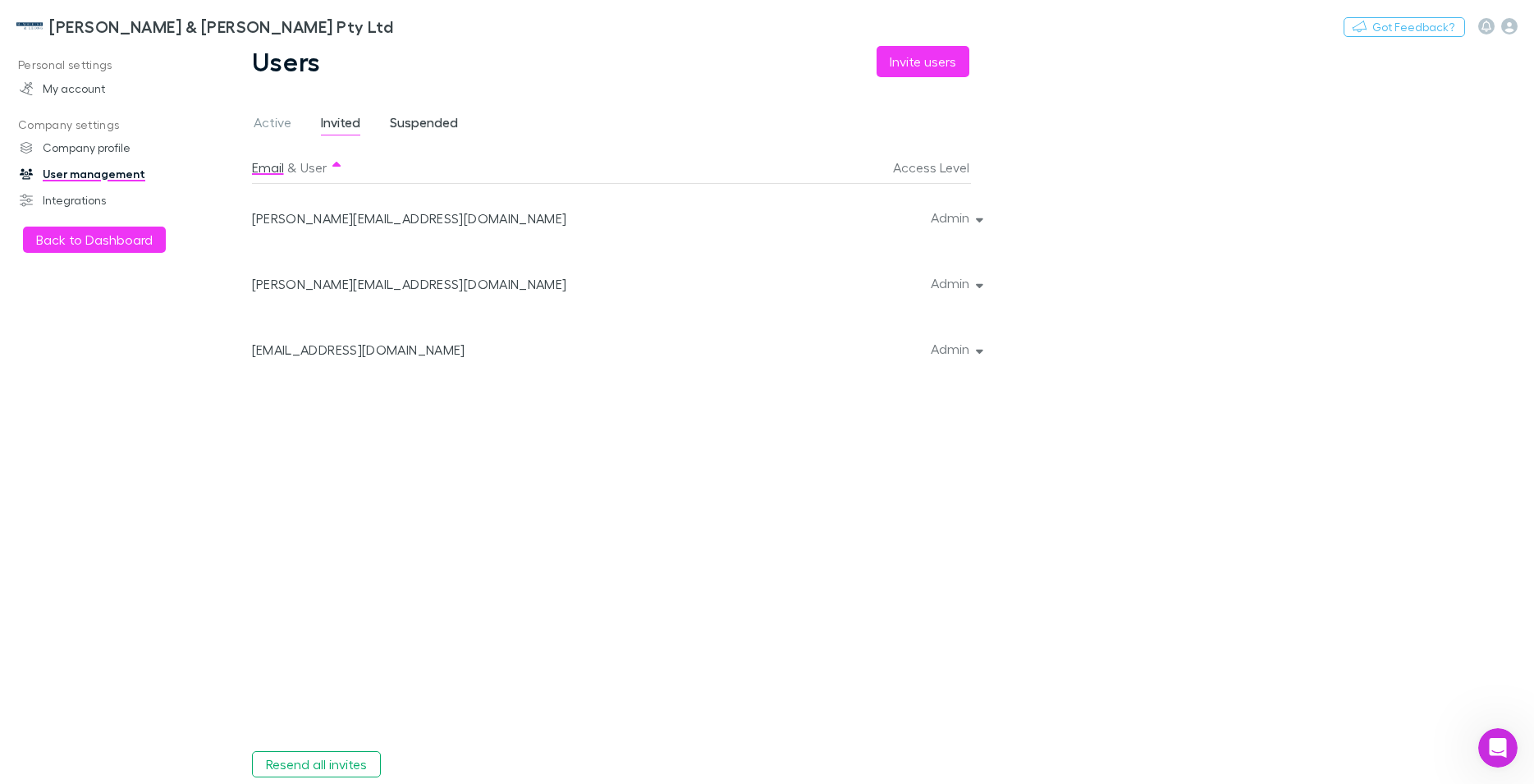
click at [415, 131] on span "Suspended" at bounding box center [423, 125] width 68 height 21
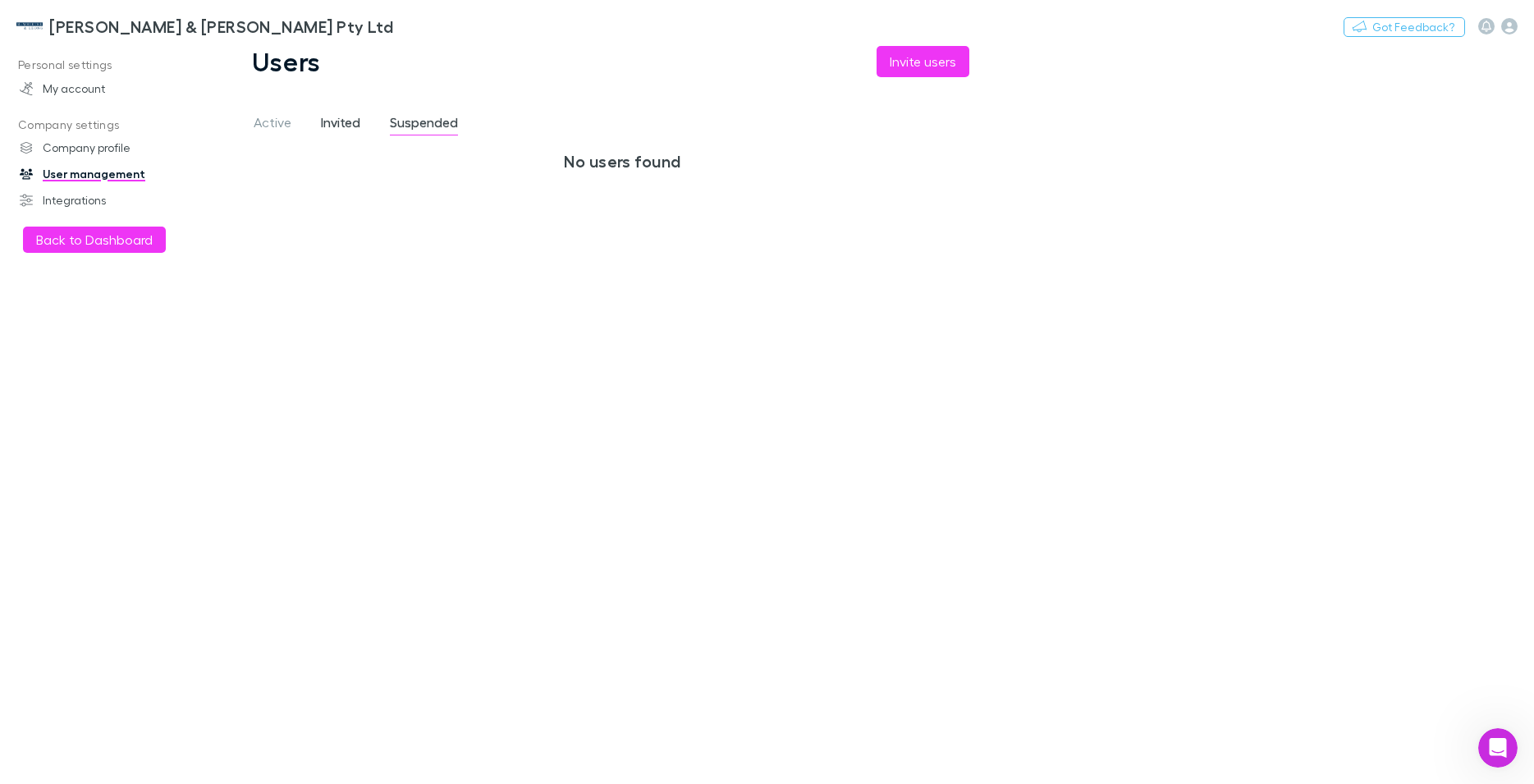
click at [321, 118] on span "Invited" at bounding box center [340, 125] width 39 height 21
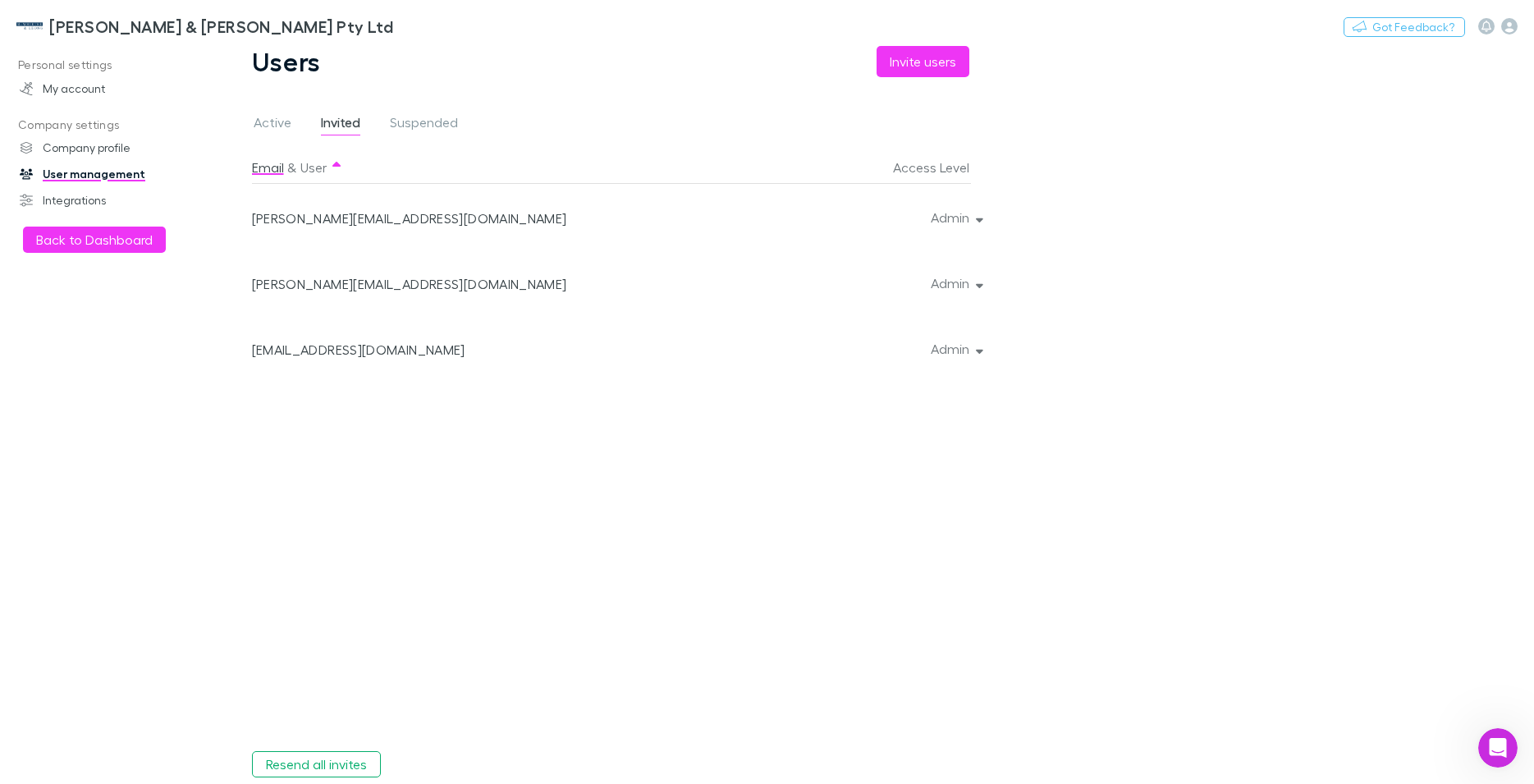
click at [975, 284] on div at bounding box center [976, 283] width 10 height 66
click at [944, 279] on button "Admin" at bounding box center [955, 283] width 76 height 23
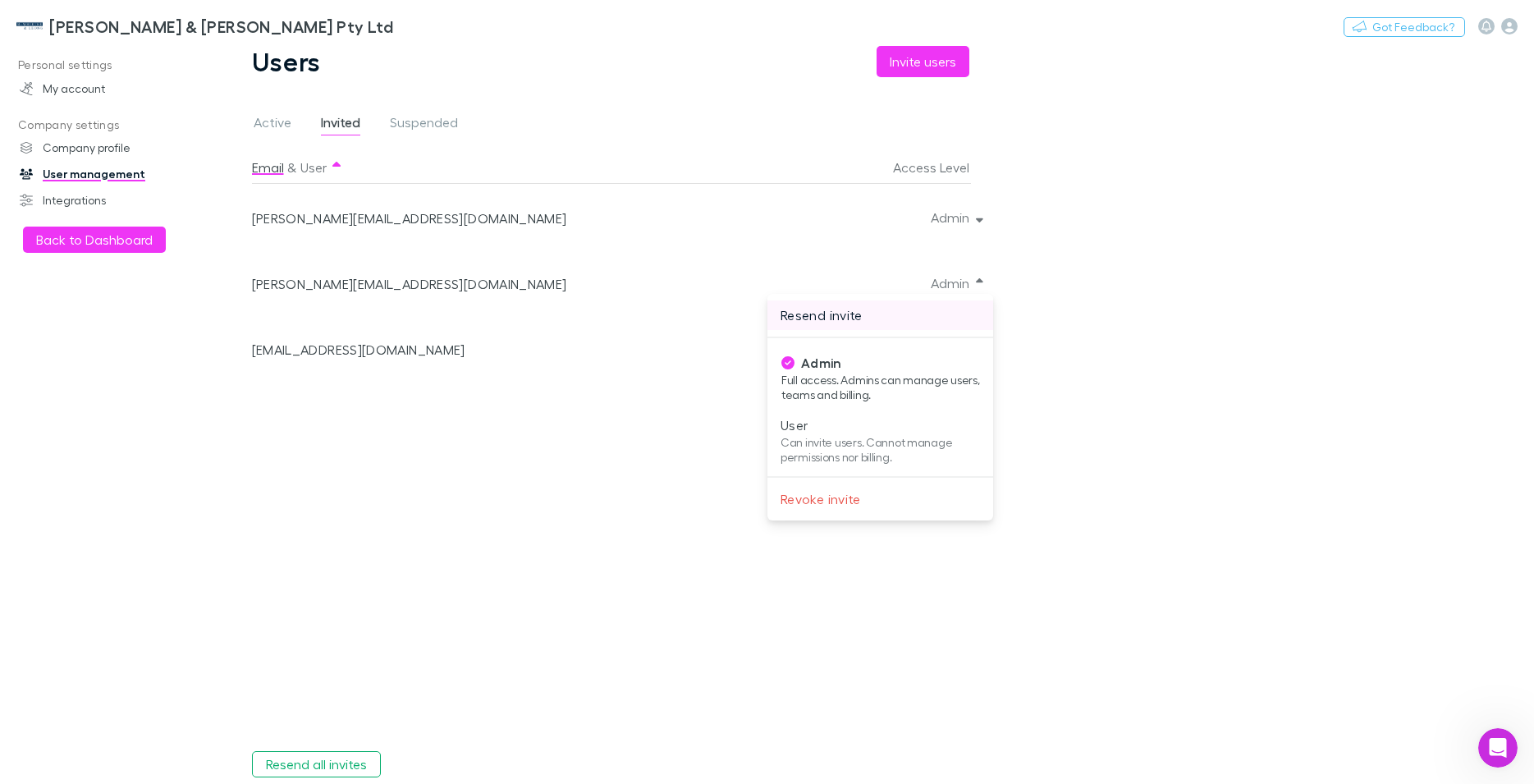
click at [837, 313] on p "Resend invite" at bounding box center [880, 315] width 200 height 20
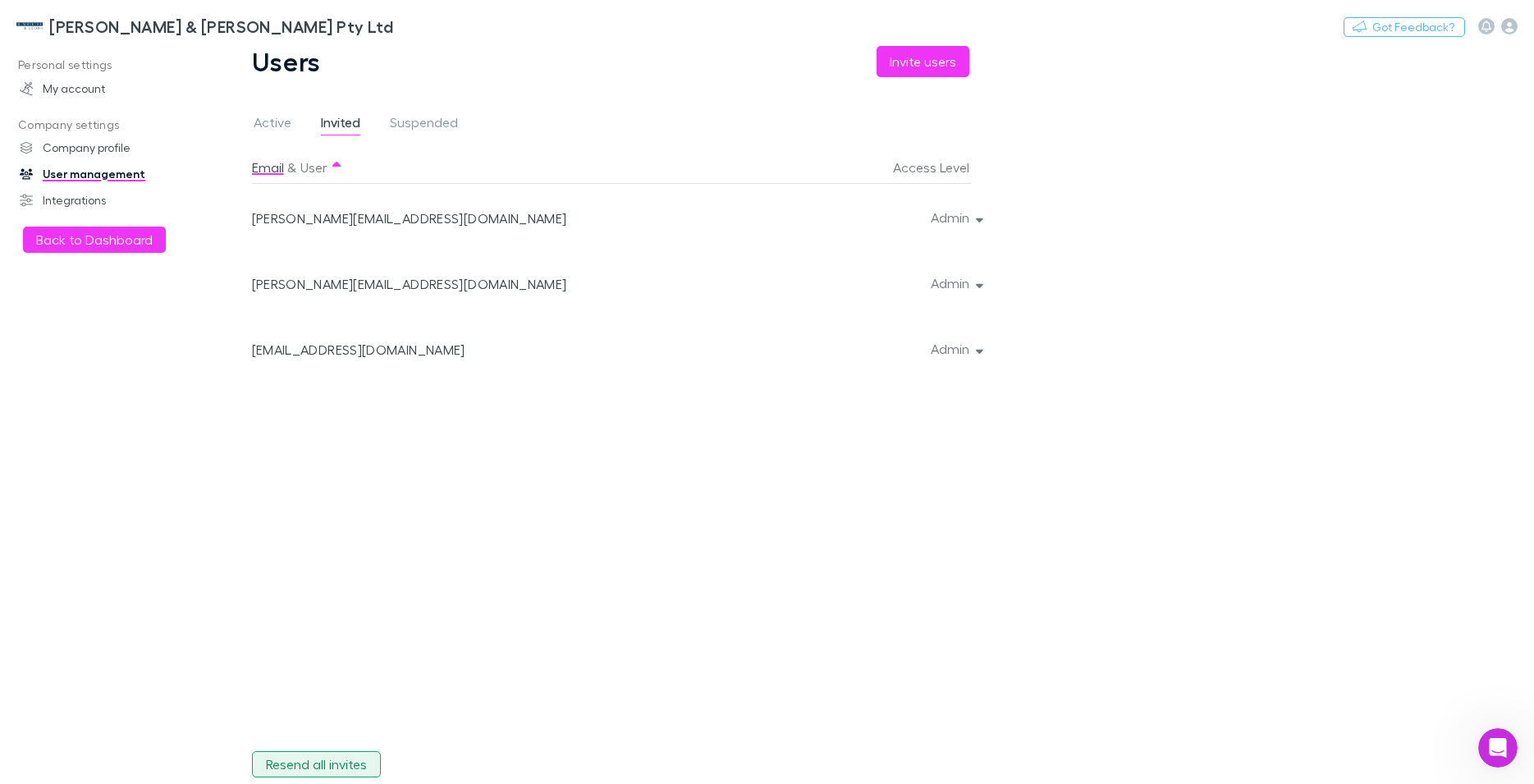
click at [317, 759] on button "Resend all invites" at bounding box center [317, 764] width 129 height 26
click at [53, 157] on link "Company profile" at bounding box center [113, 148] width 220 height 26
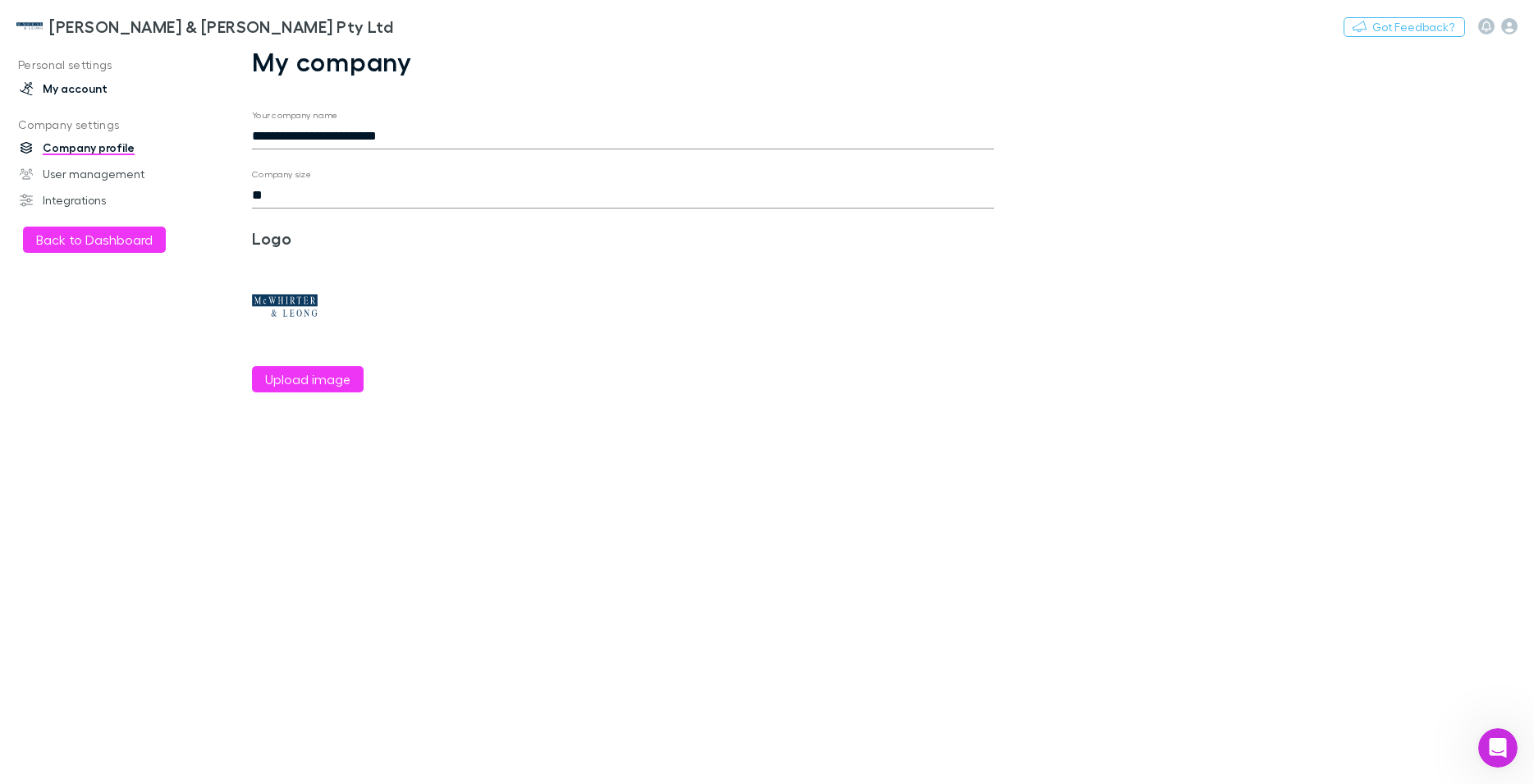
click at [80, 91] on link "My account" at bounding box center [113, 89] width 220 height 26
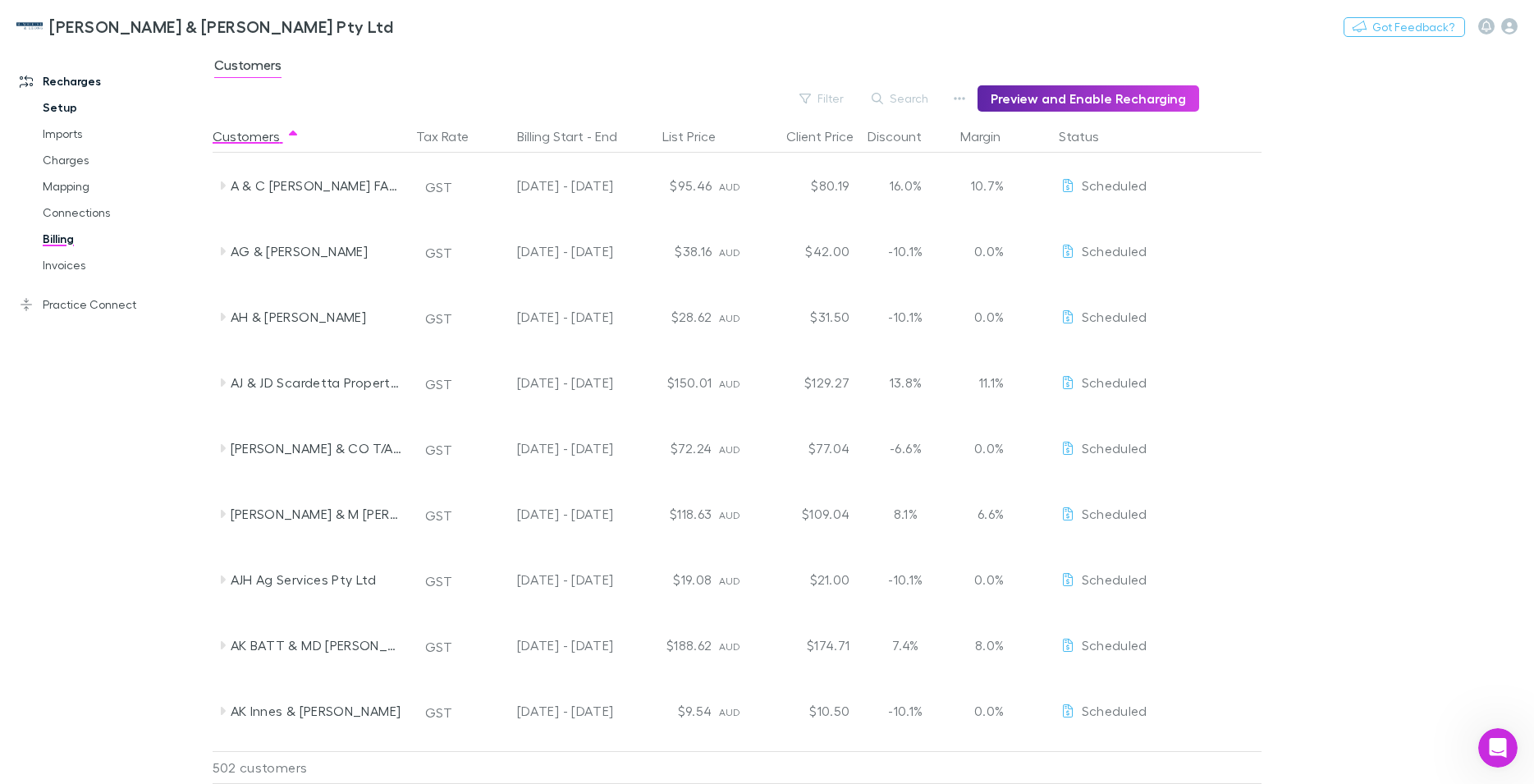
click at [58, 110] on link "Setup" at bounding box center [125, 108] width 197 height 26
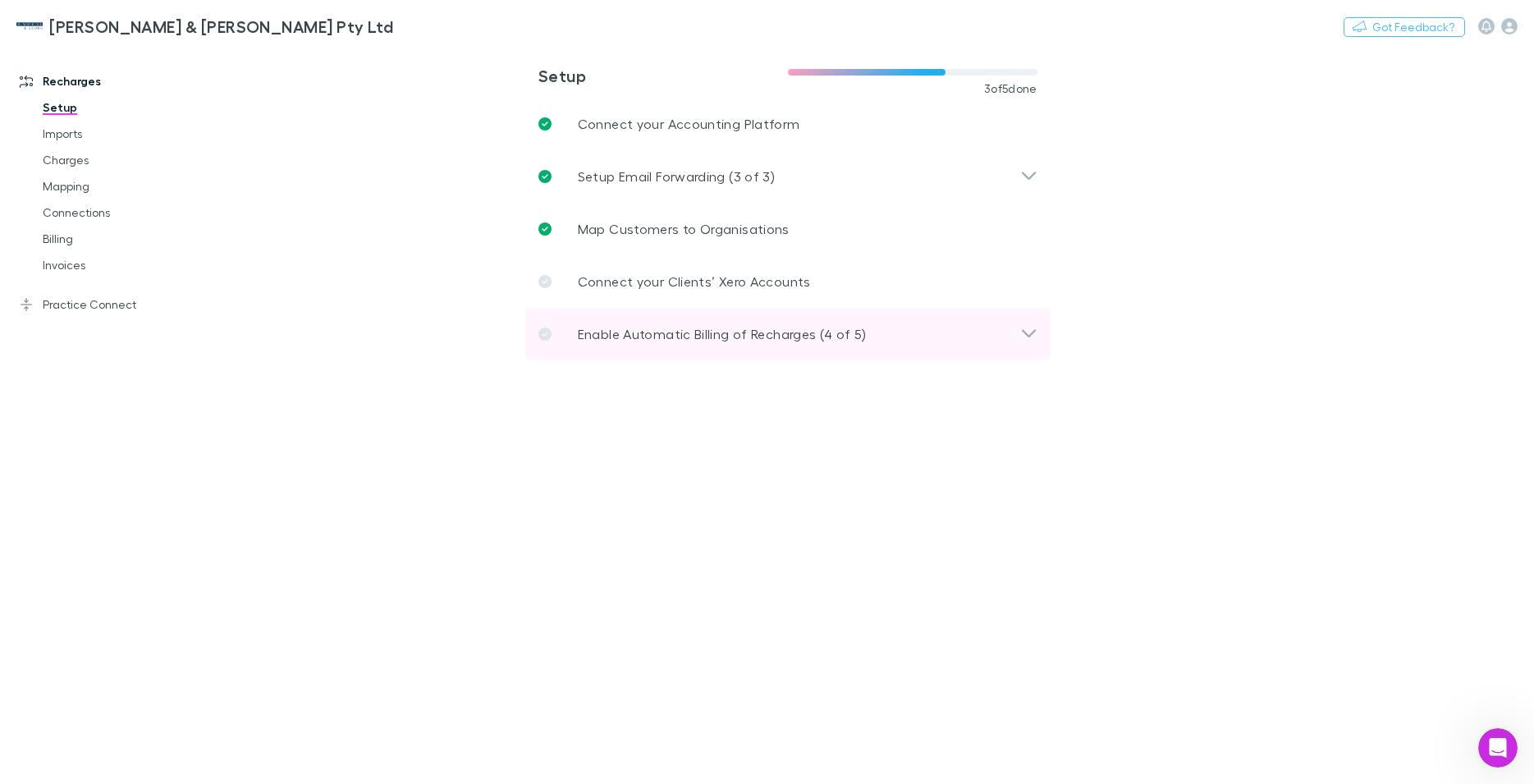
click at [1023, 339] on icon at bounding box center [1028, 334] width 17 height 20
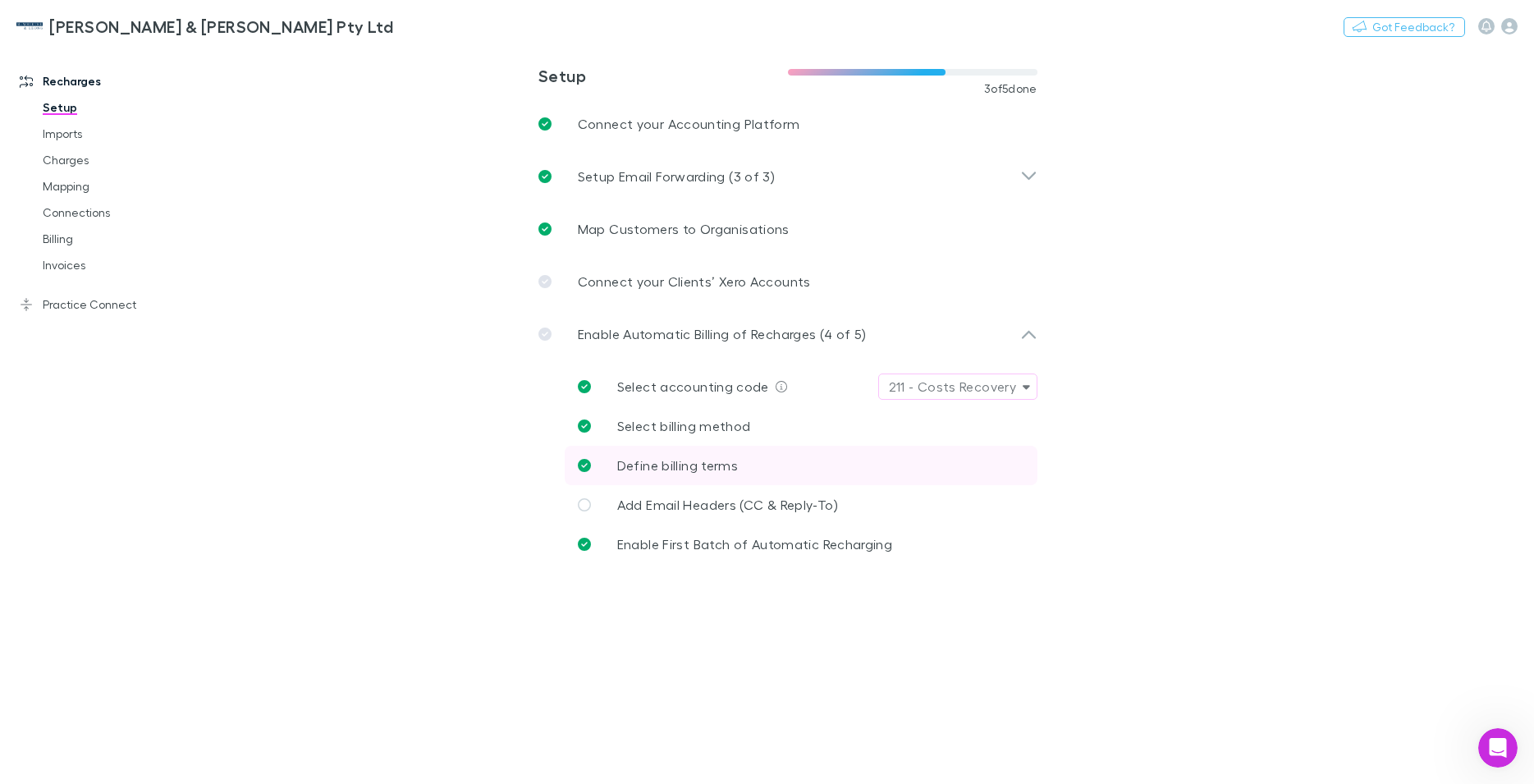
click at [680, 466] on span "Define billing terms" at bounding box center [677, 464] width 121 height 16
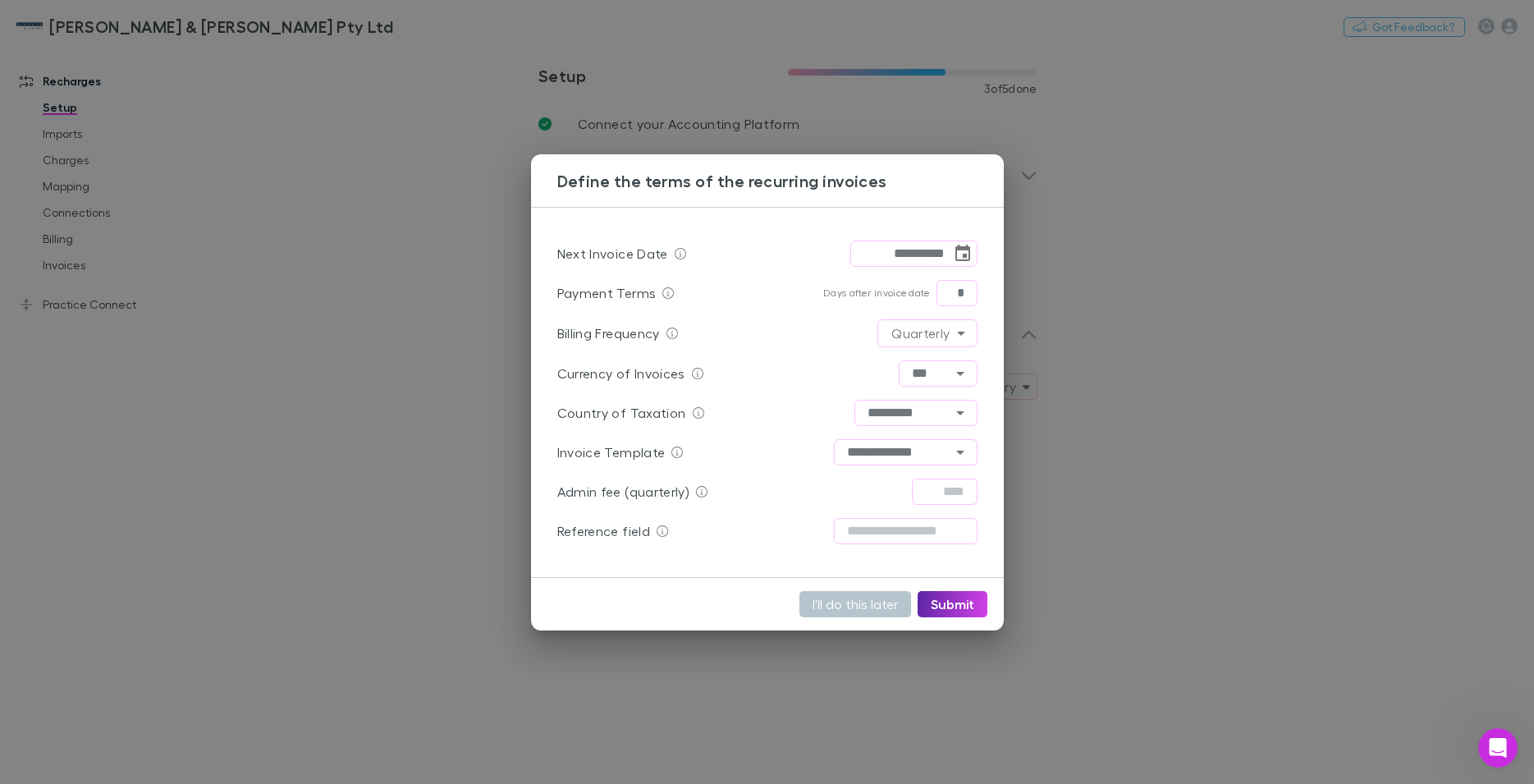
click at [1195, 74] on div "**********" at bounding box center [767, 392] width 1534 height 784
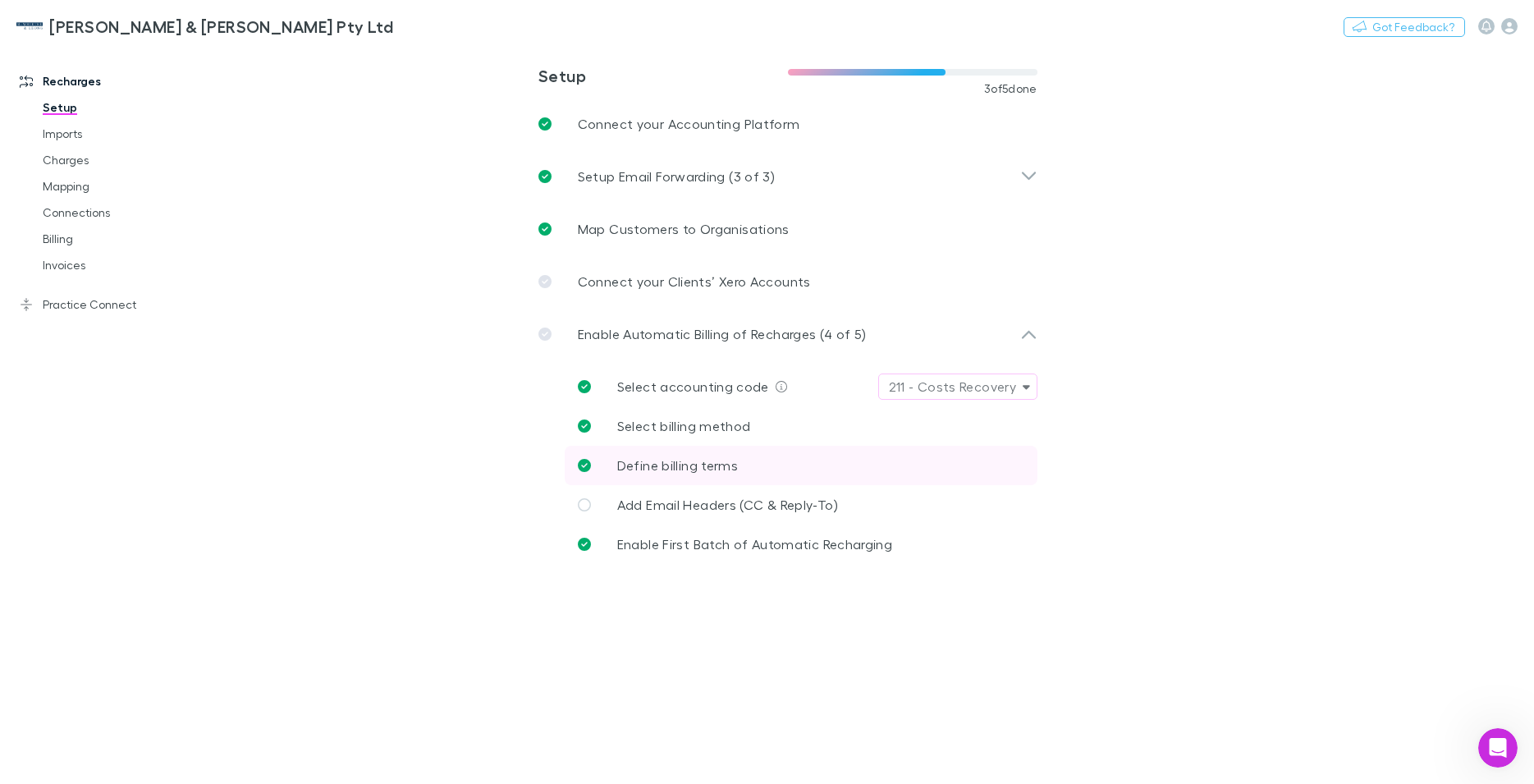
click at [664, 472] on span "Define billing terms" at bounding box center [677, 464] width 121 height 16
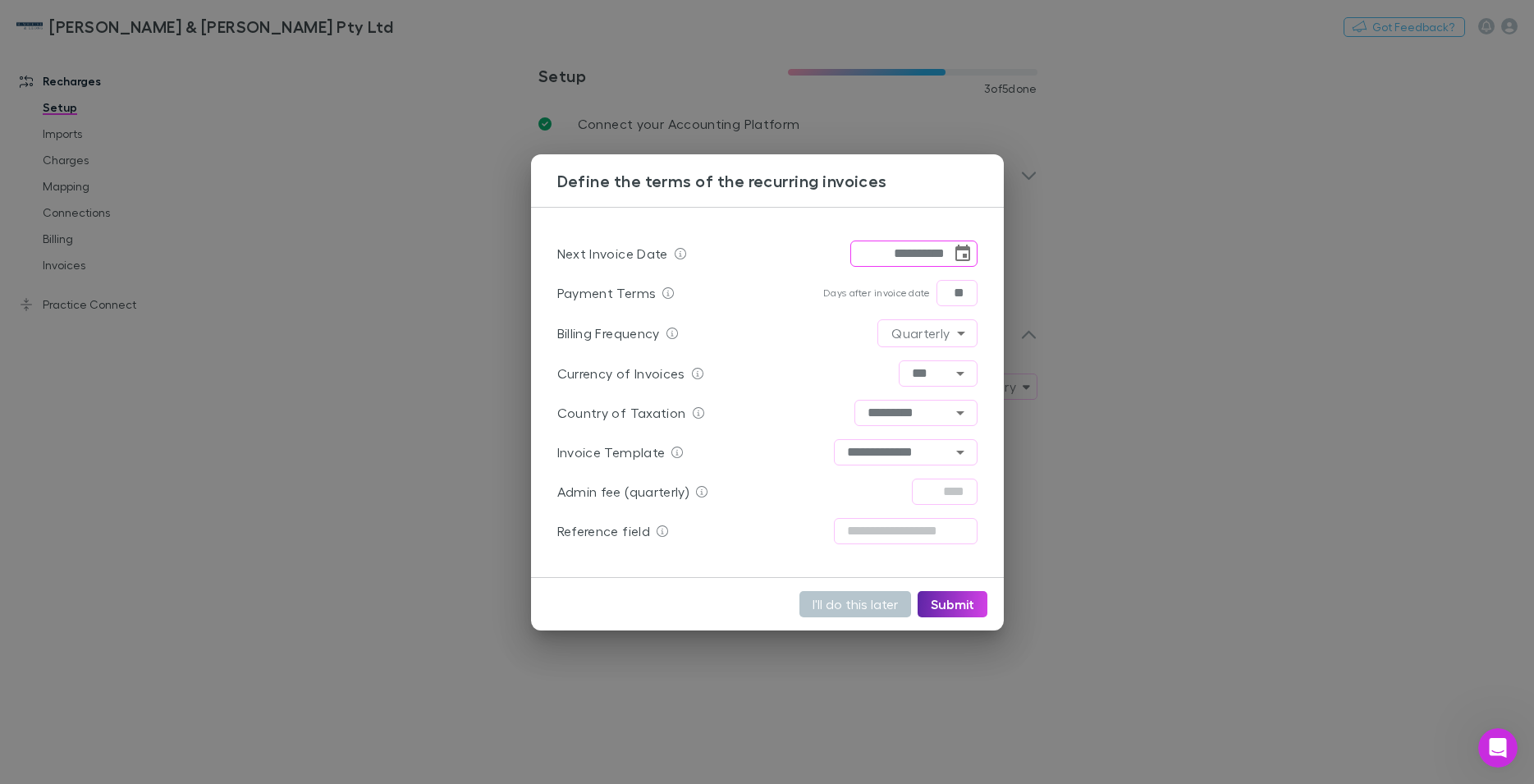
click at [371, 192] on div "**********" at bounding box center [767, 392] width 1534 height 784
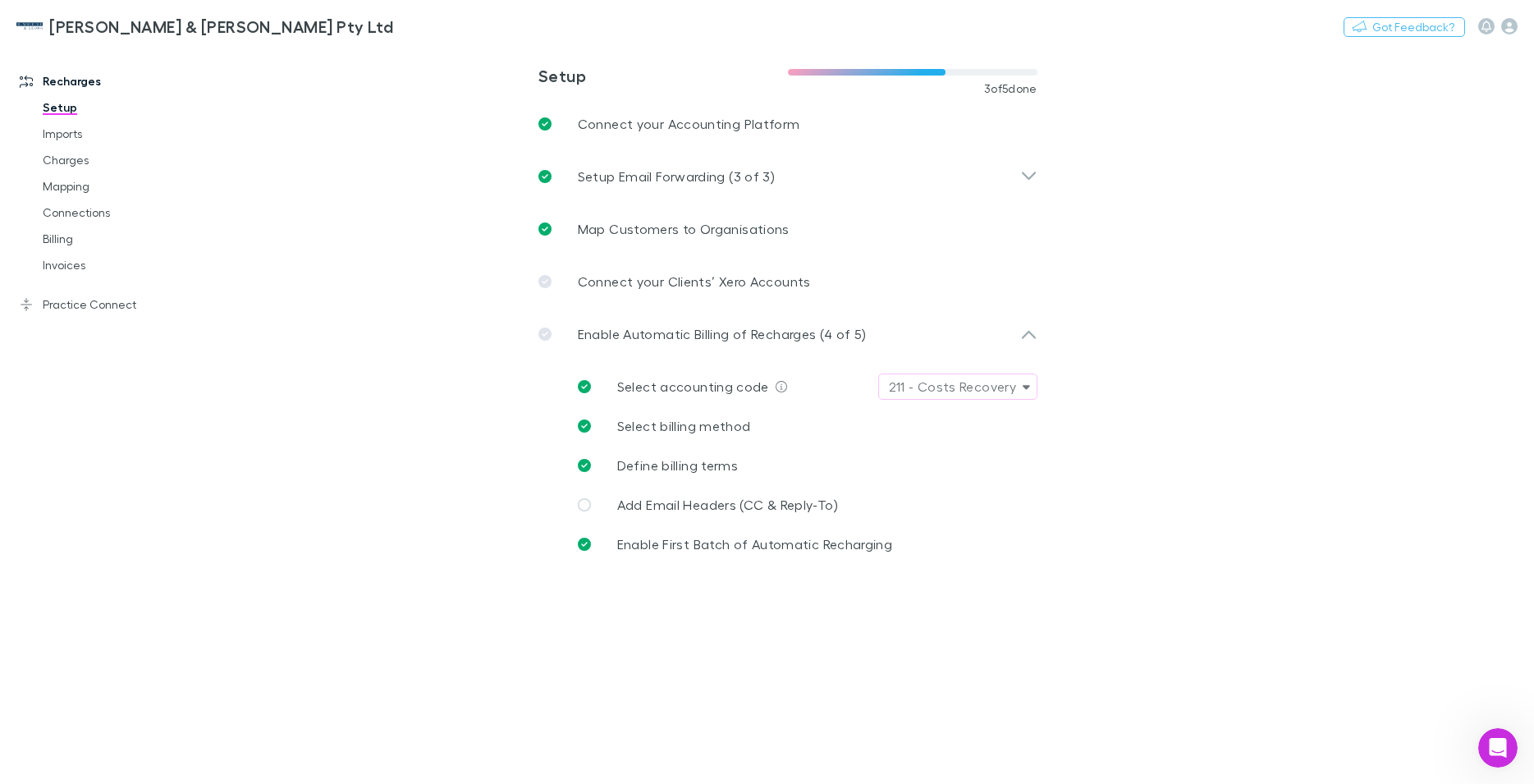
click at [371, 191] on main "**********" at bounding box center [874, 415] width 1322 height 738
